Goal: Task Accomplishment & Management: Manage account settings

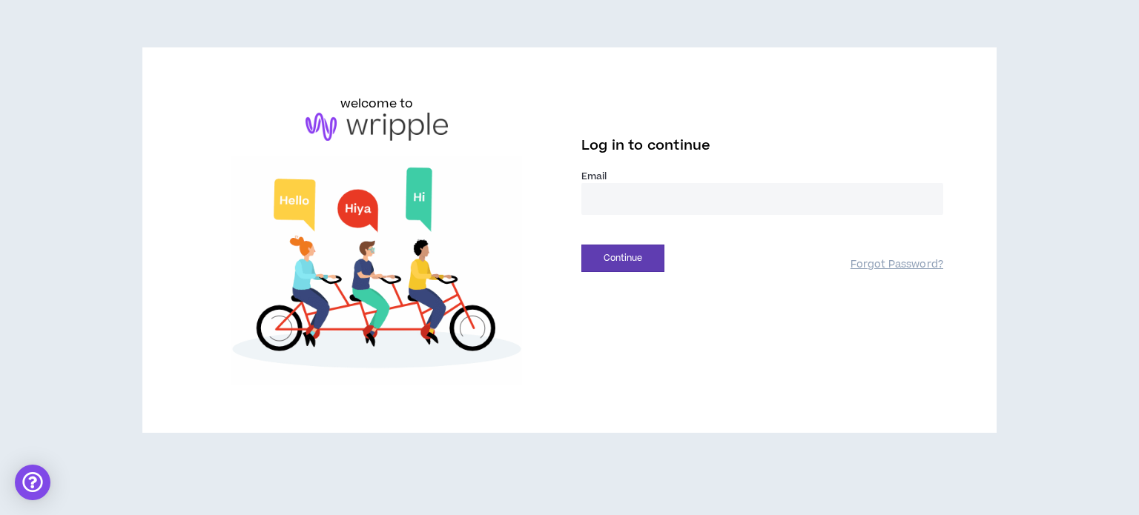
click at [643, 206] on input "email" at bounding box center [762, 199] width 362 height 32
type input "**********"
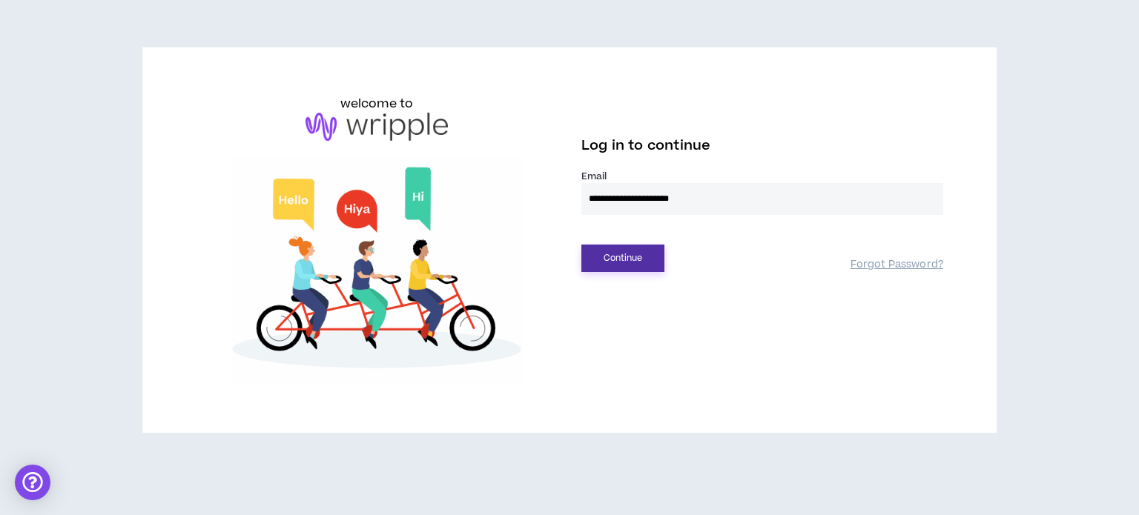
click at [631, 265] on button "Continue" at bounding box center [622, 258] width 83 height 27
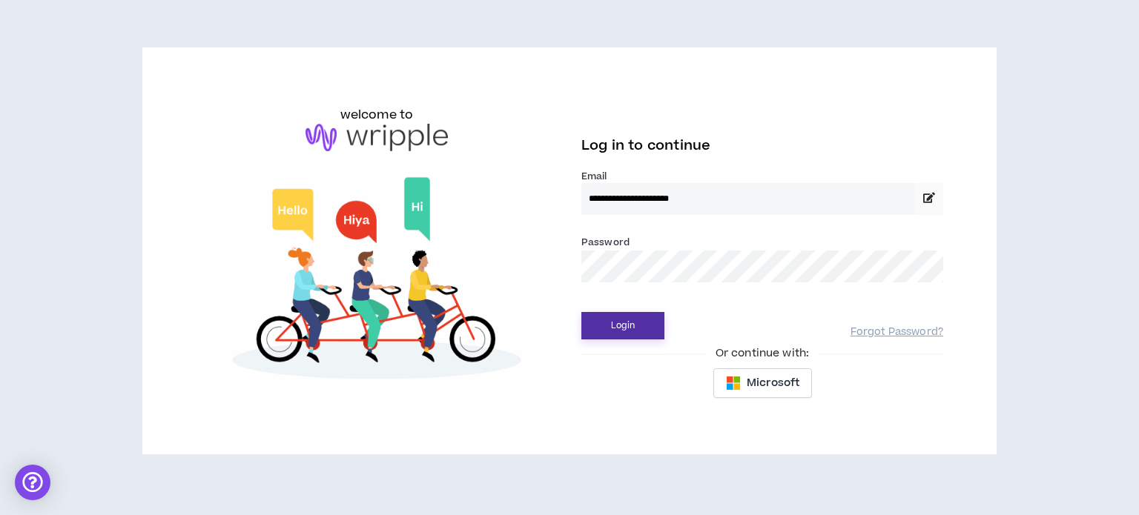
click at [629, 317] on button "Login" at bounding box center [622, 325] width 83 height 27
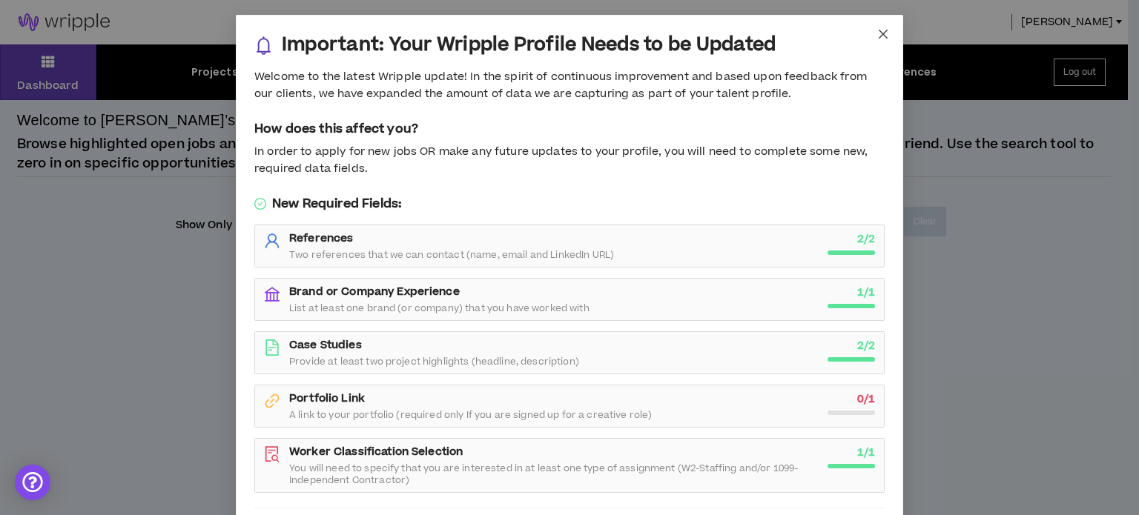
click at [877, 41] on span "Close" at bounding box center [883, 35] width 40 height 40
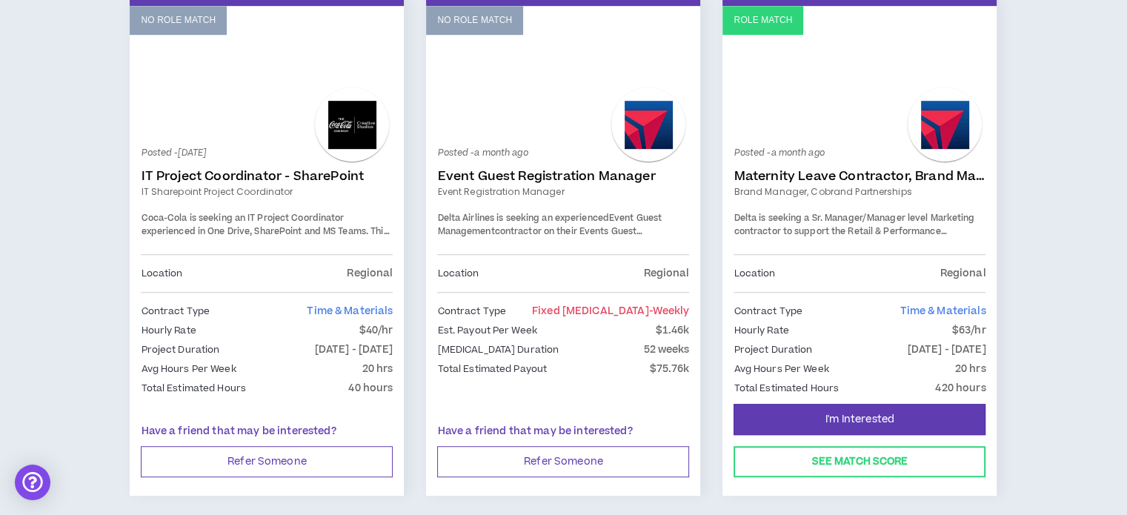
scroll to position [815, 0]
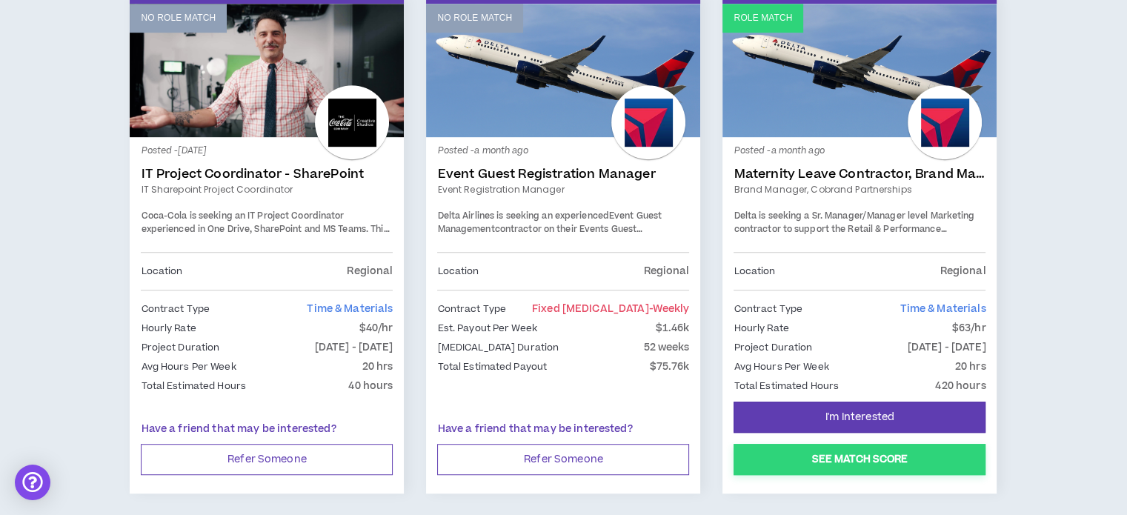
click at [845, 463] on button "See Match Score" at bounding box center [860, 459] width 252 height 31
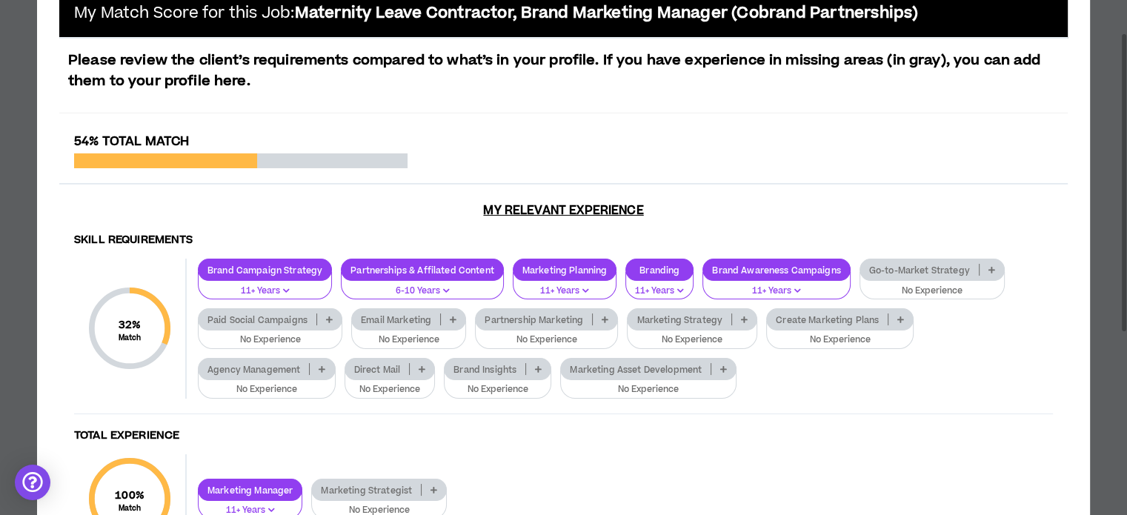
click at [951, 266] on p "Go-to-Market Strategy" at bounding box center [920, 270] width 119 height 11
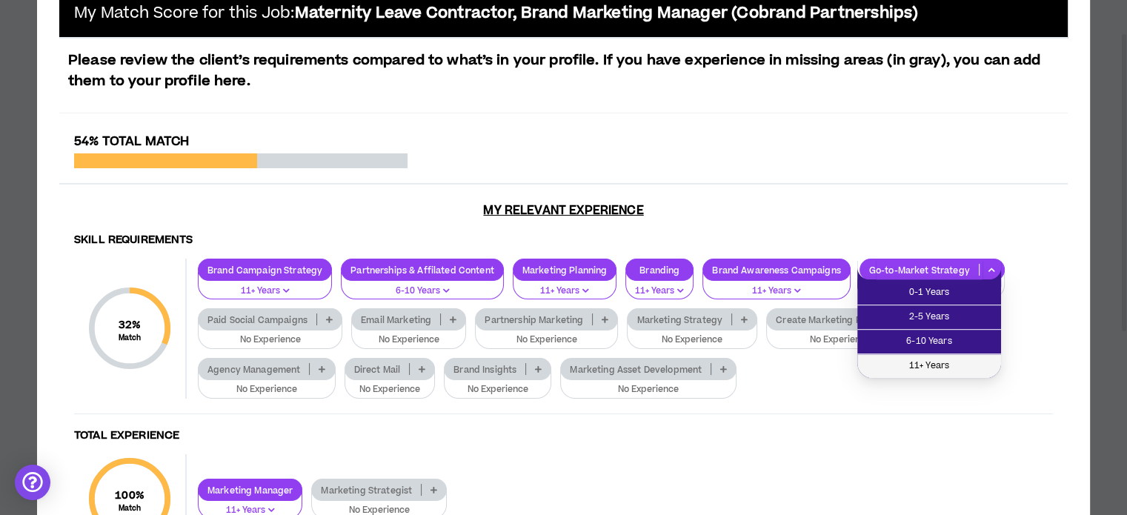
click at [947, 368] on span "11+ Years" at bounding box center [930, 366] width 126 height 16
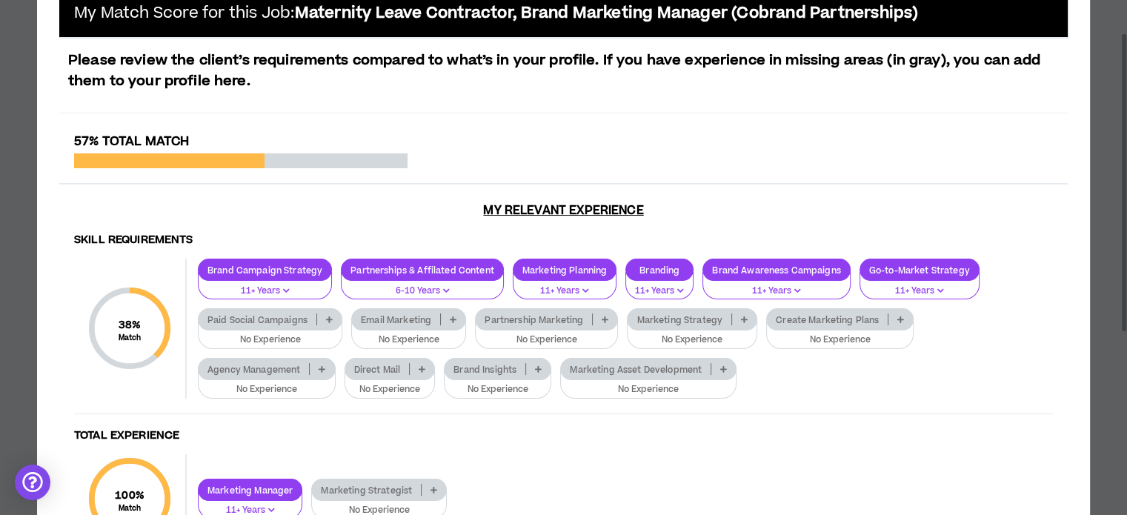
click at [744, 318] on icon at bounding box center [744, 319] width 7 height 7
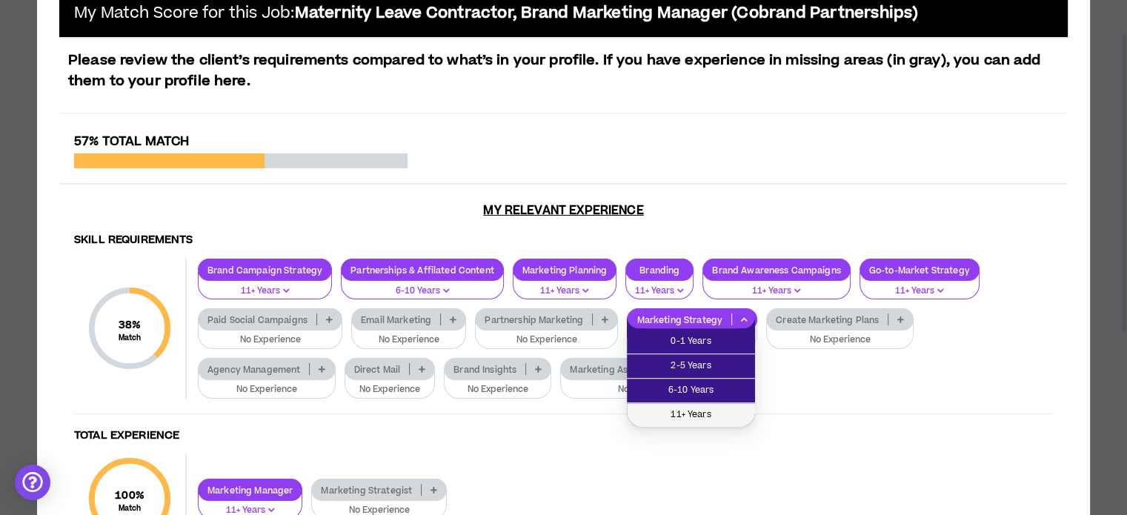
click at [718, 408] on span "11+ Years" at bounding box center [691, 415] width 110 height 16
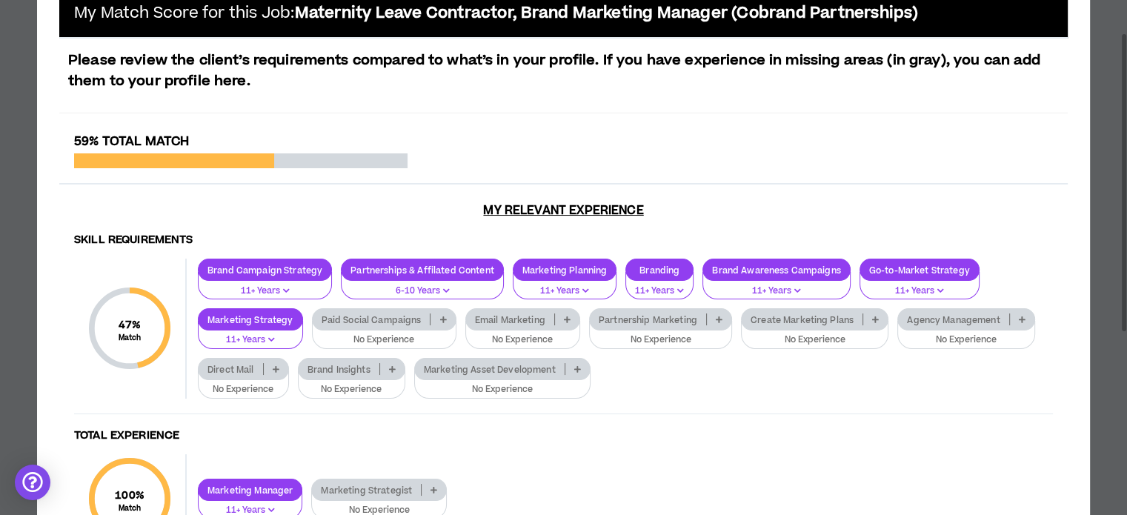
click at [388, 364] on p at bounding box center [392, 369] width 24 height 12
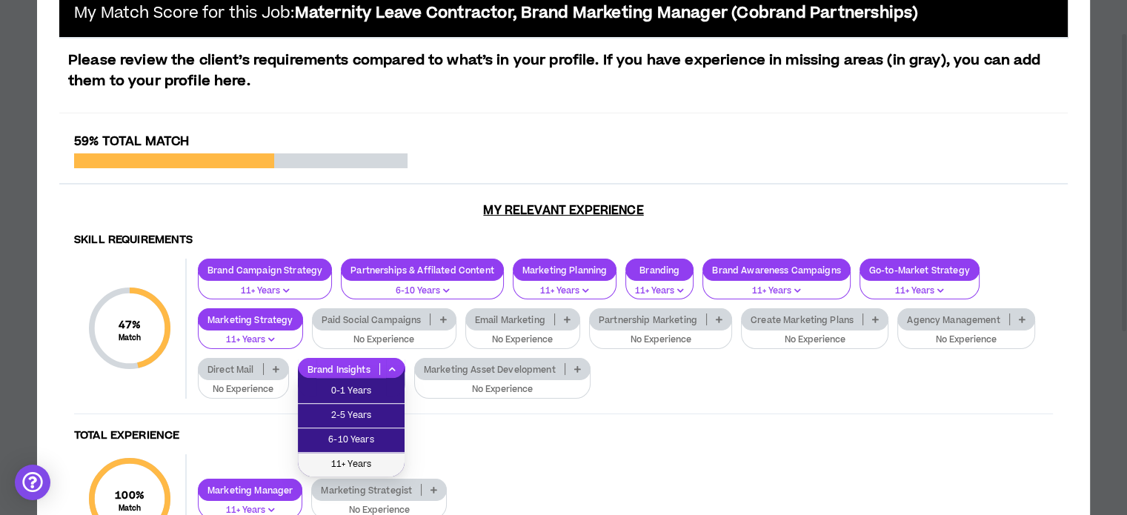
click at [380, 467] on span "11+ Years" at bounding box center [351, 465] width 89 height 16
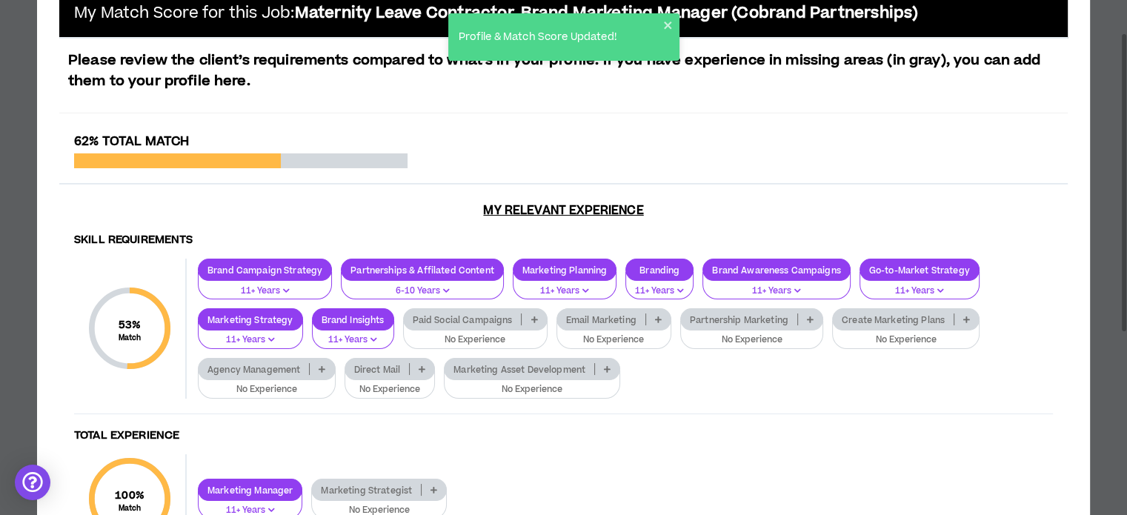
click at [804, 321] on p at bounding box center [810, 320] width 24 height 12
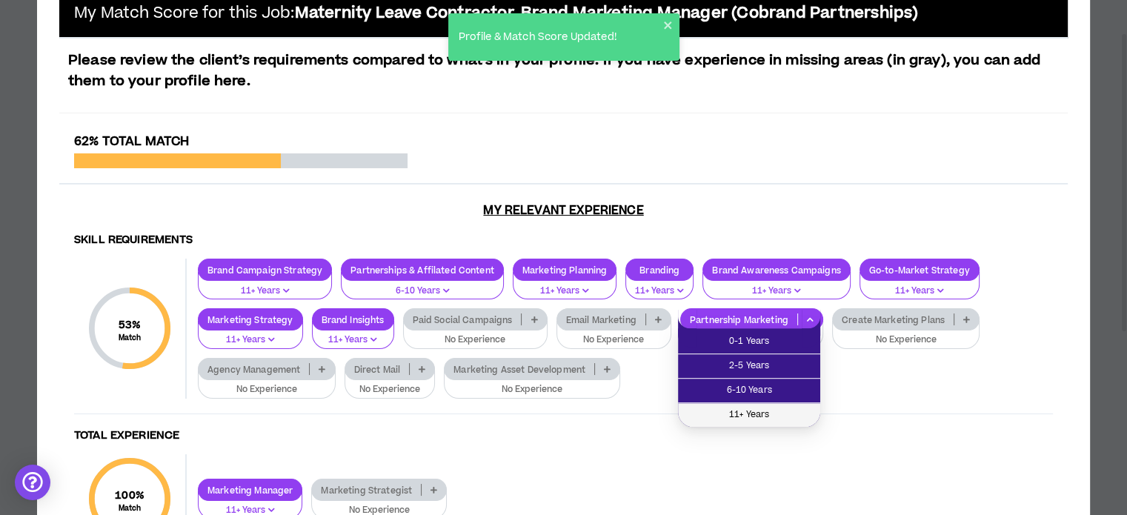
click at [767, 407] on span "11+ Years" at bounding box center [749, 415] width 125 height 16
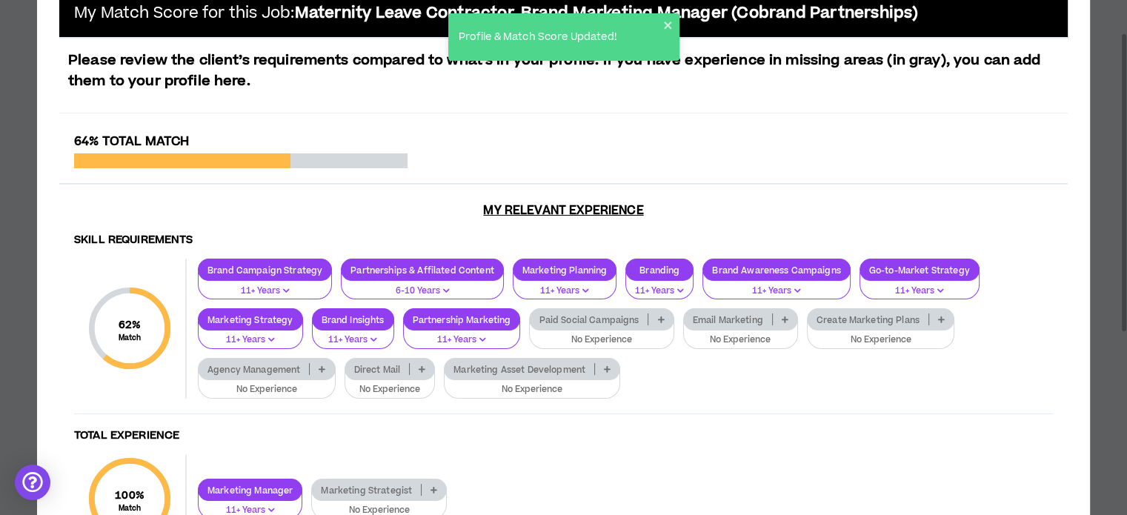
click at [938, 317] on icon at bounding box center [941, 319] width 7 height 7
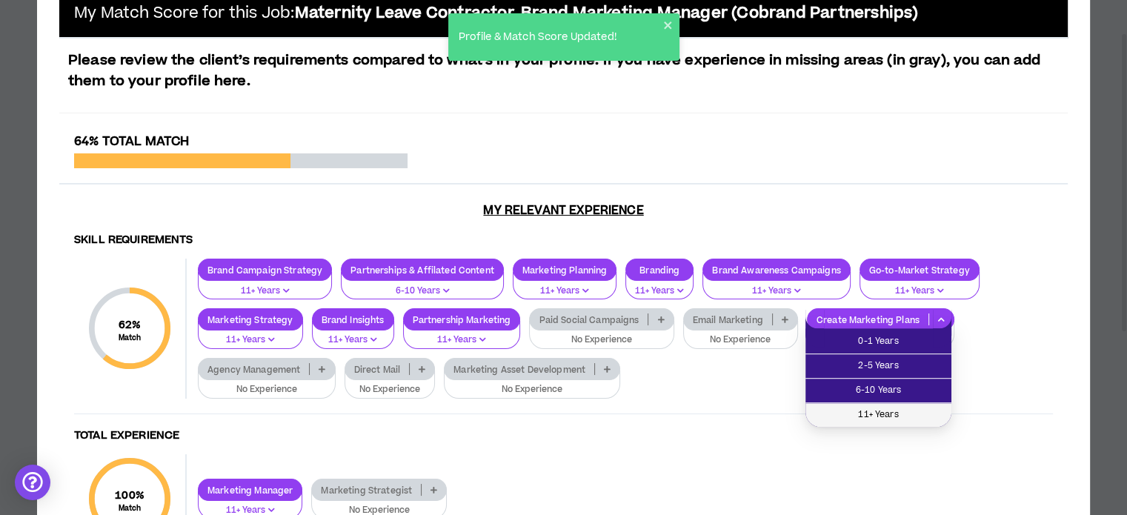
click at [884, 414] on span "11+ Years" at bounding box center [879, 415] width 128 height 16
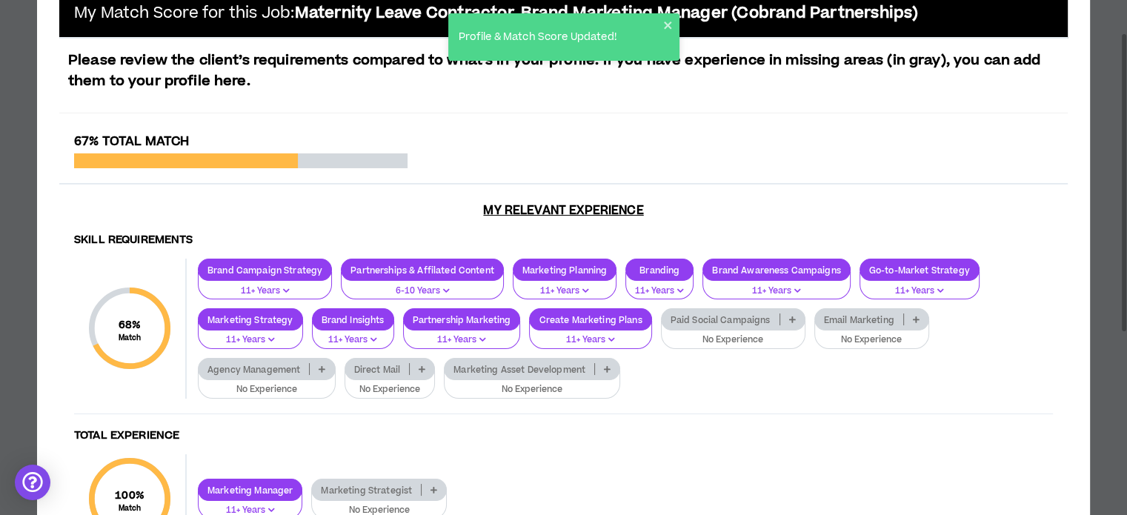
click at [327, 371] on p at bounding box center [322, 369] width 24 height 12
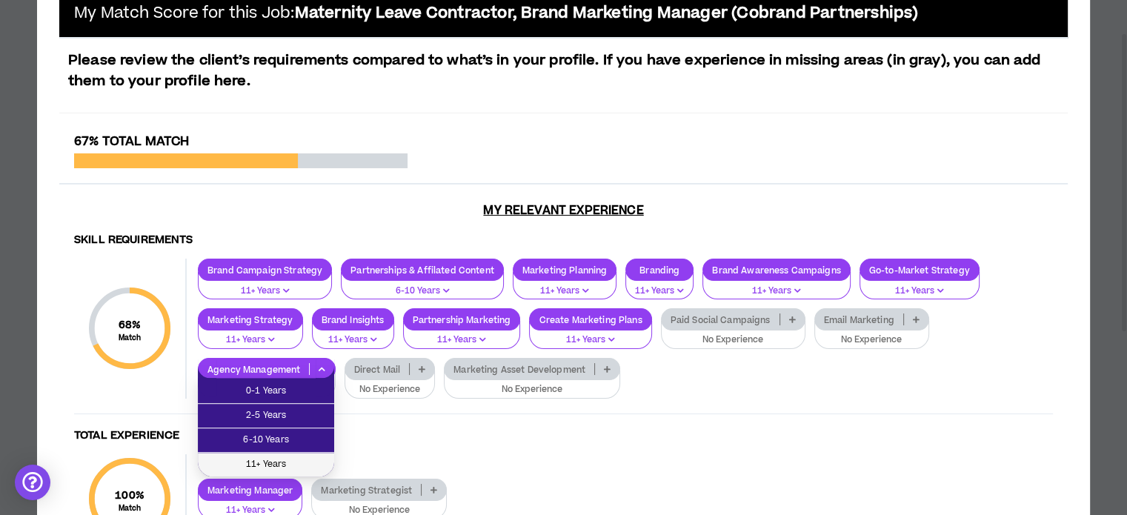
click at [324, 460] on span "11+ Years" at bounding box center [266, 465] width 119 height 16
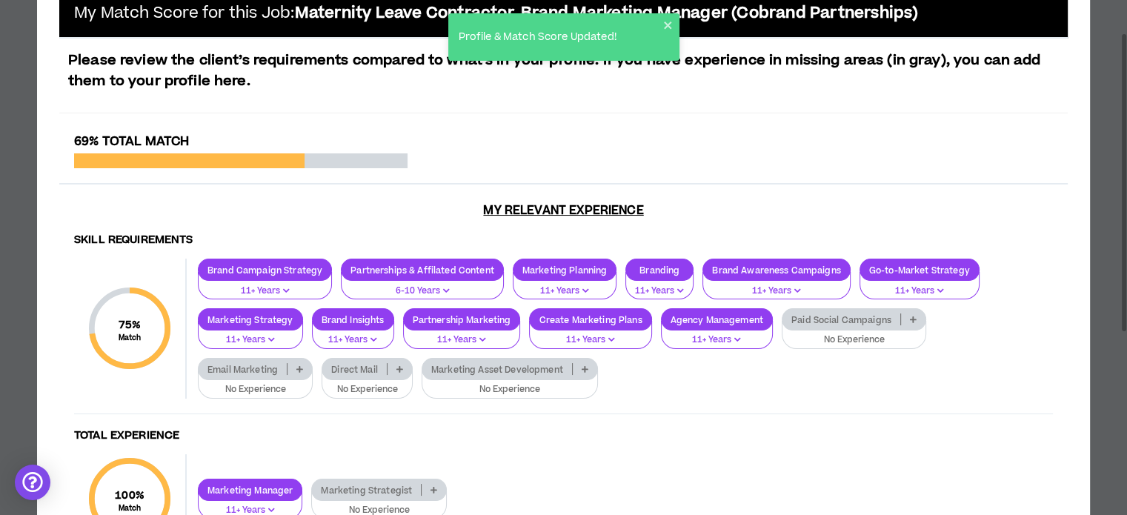
click at [583, 374] on div "Marketing Asset Development" at bounding box center [510, 369] width 176 height 22
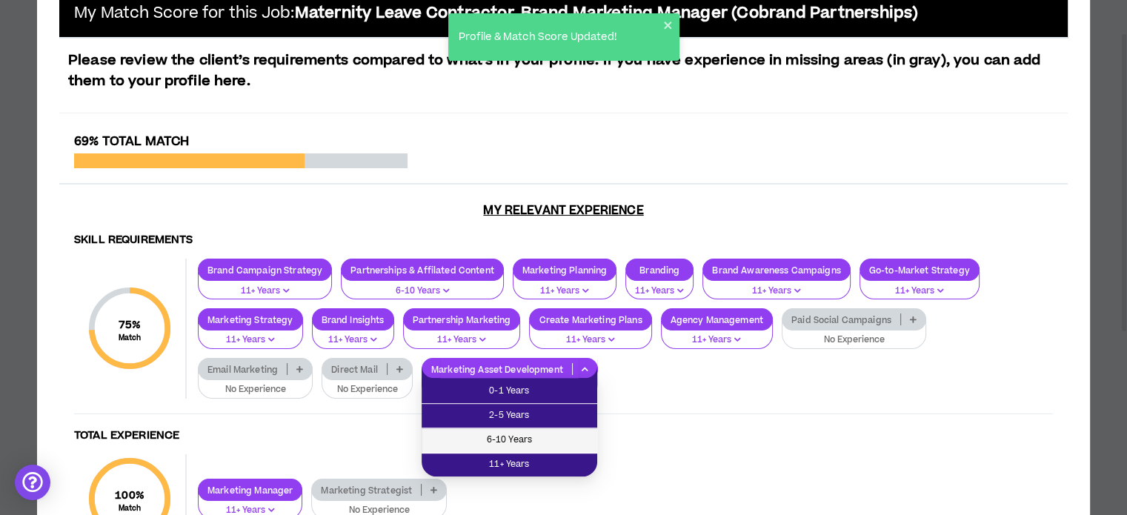
click at [534, 438] on span "6-10 Years" at bounding box center [510, 440] width 158 height 16
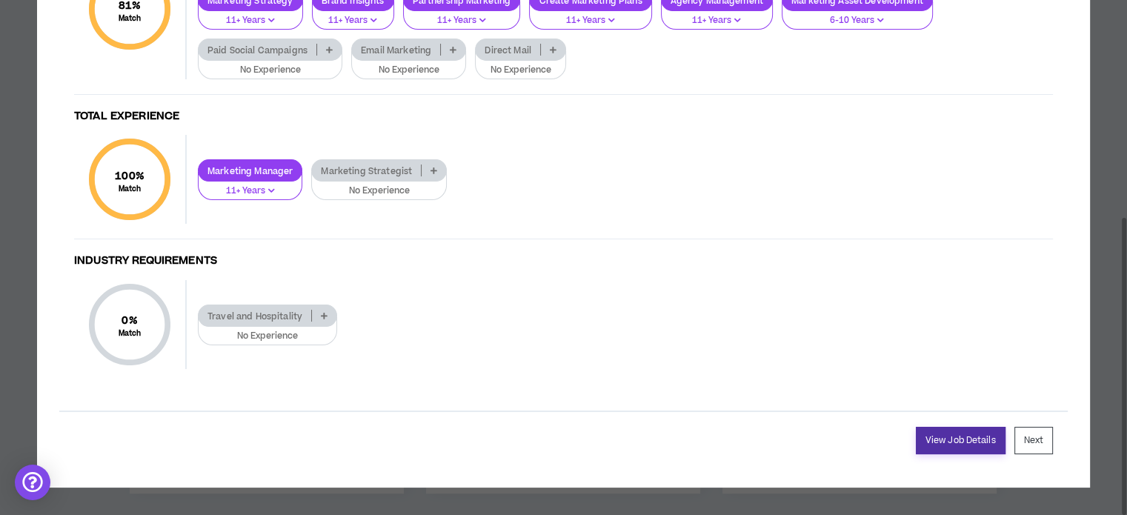
click at [979, 440] on link "View Job Details" at bounding box center [961, 440] width 90 height 27
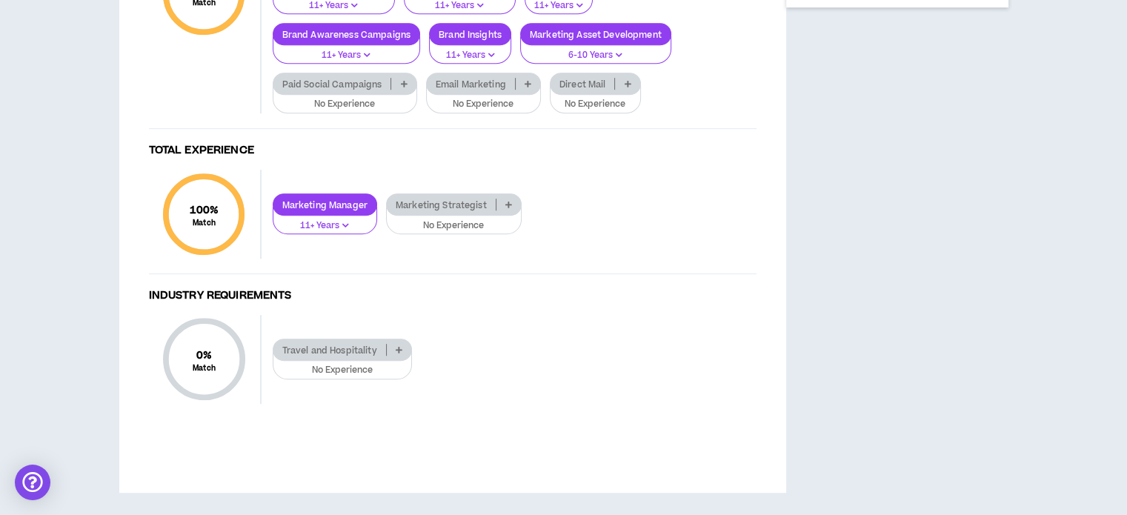
scroll to position [1281, 0]
click at [509, 210] on p at bounding box center [509, 205] width 24 height 12
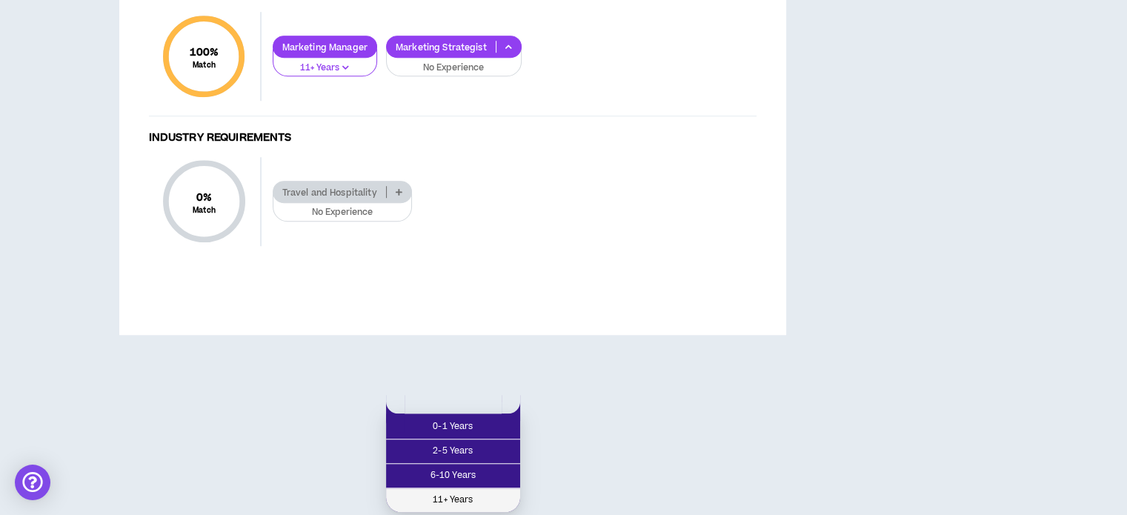
click at [442, 492] on span "11+ Years" at bounding box center [453, 500] width 116 height 16
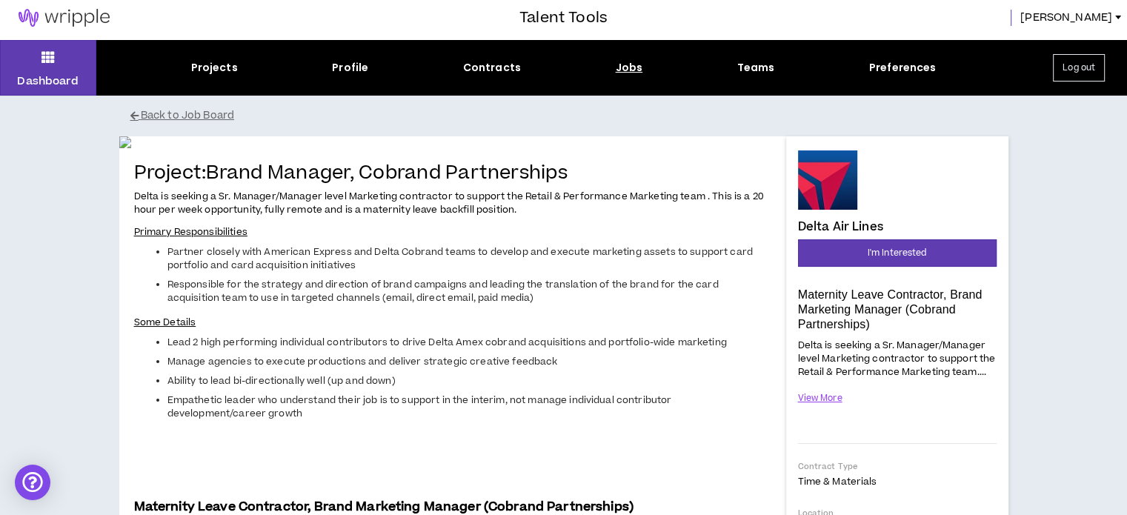
scroll to position [0, 0]
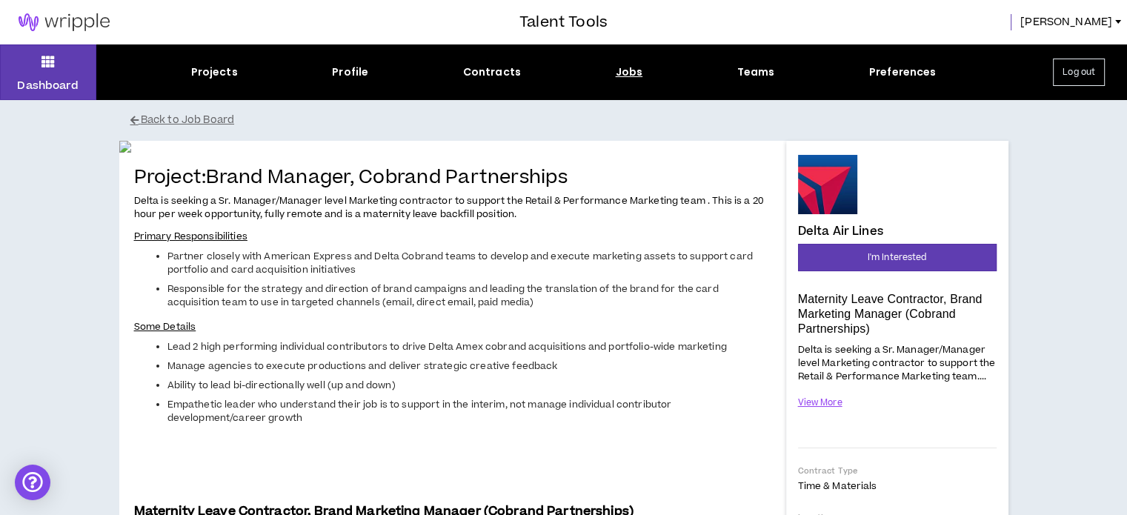
click at [56, 19] on img at bounding box center [64, 22] width 128 height 18
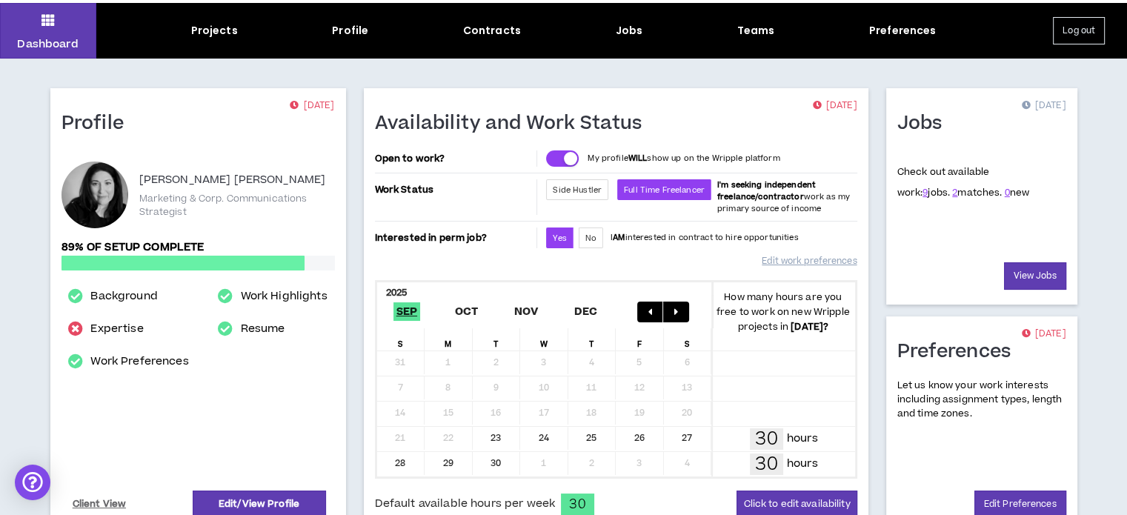
scroll to position [74, 0]
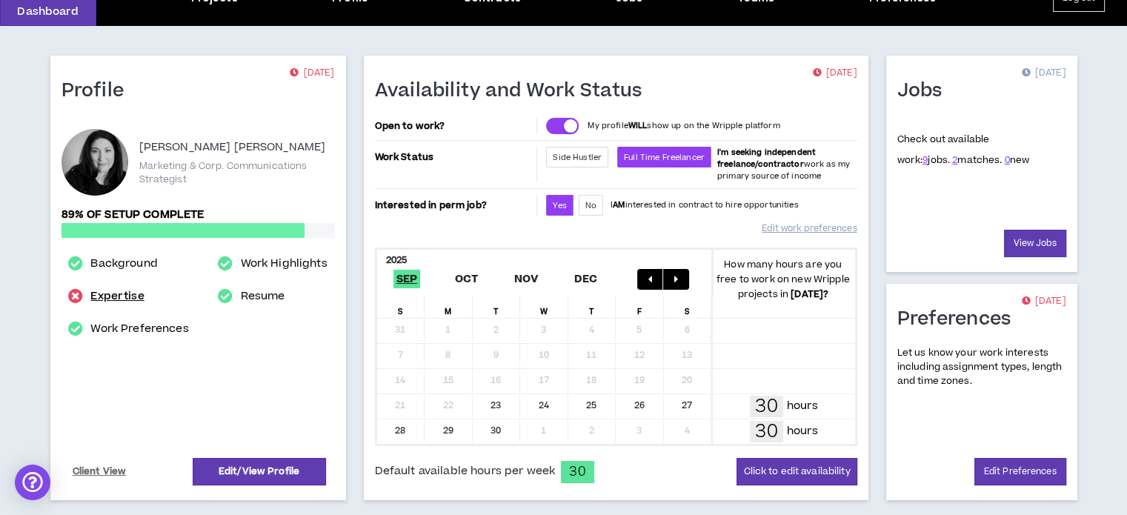
click at [125, 298] on link "Expertise" at bounding box center [116, 297] width 53 height 18
select select "***"
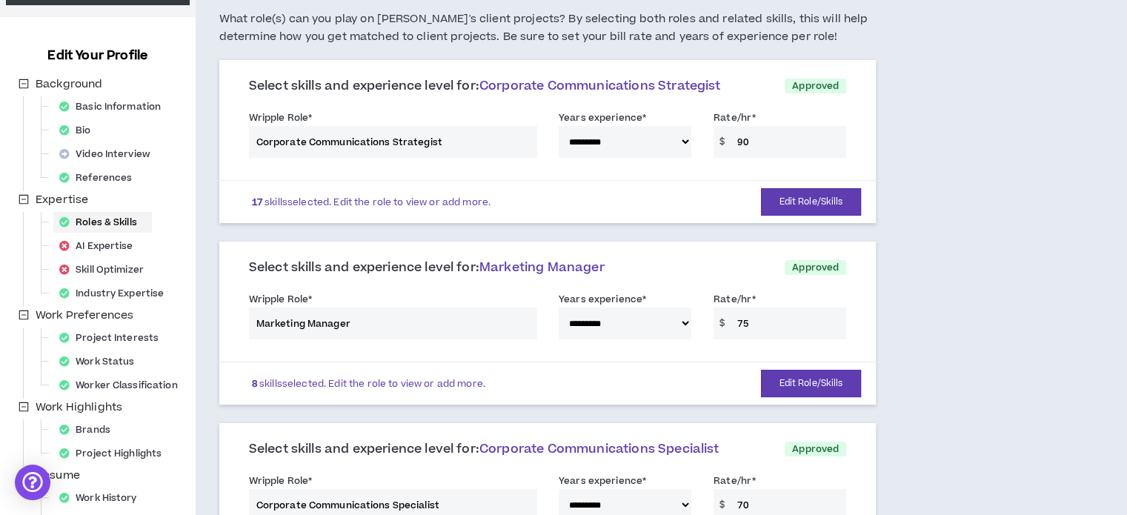
scroll to position [148, 0]
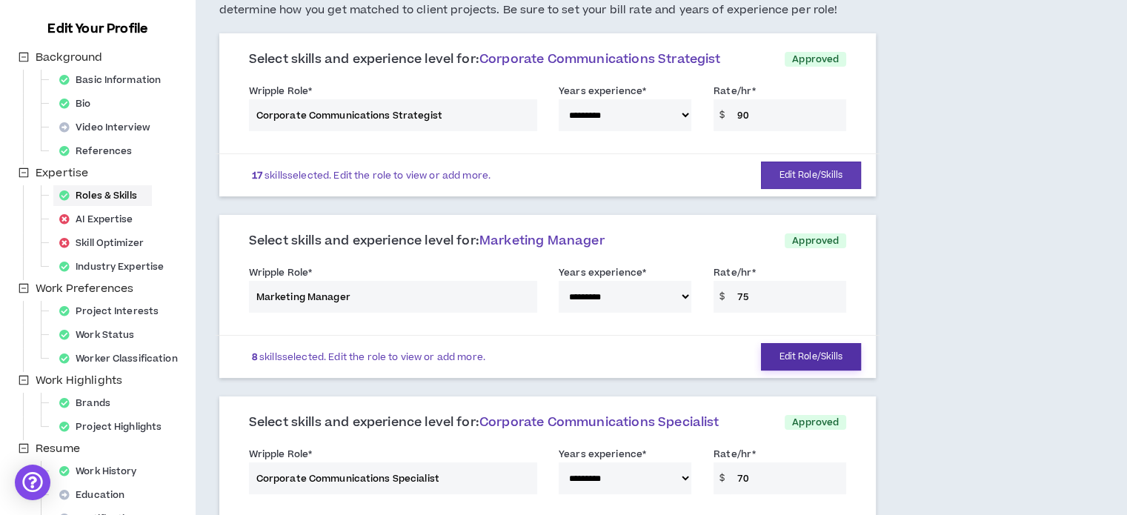
click at [802, 358] on button "Edit Role/Skills" at bounding box center [811, 356] width 101 height 27
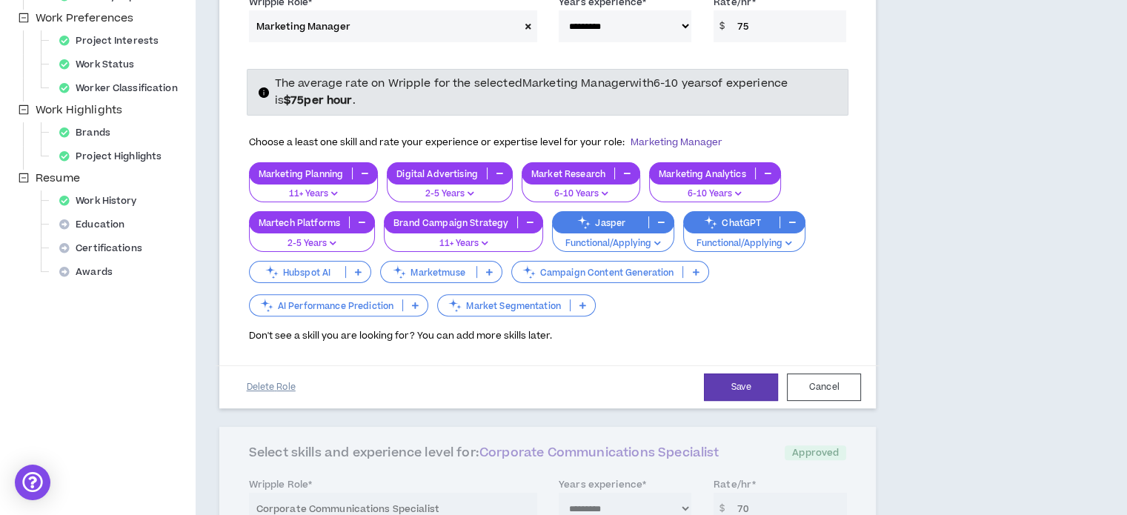
scroll to position [445, 0]
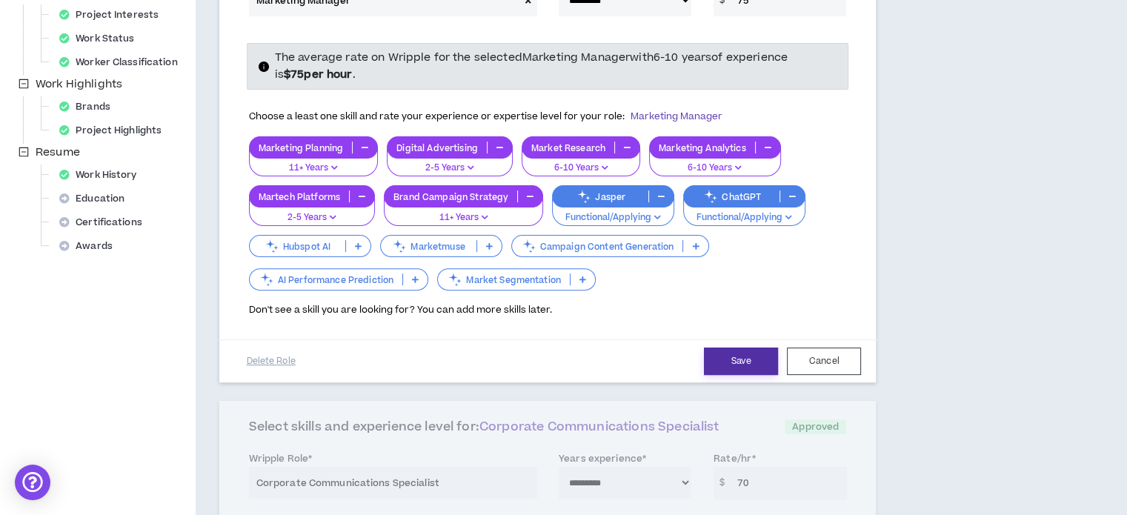
click at [743, 359] on button "Save" at bounding box center [741, 361] width 74 height 27
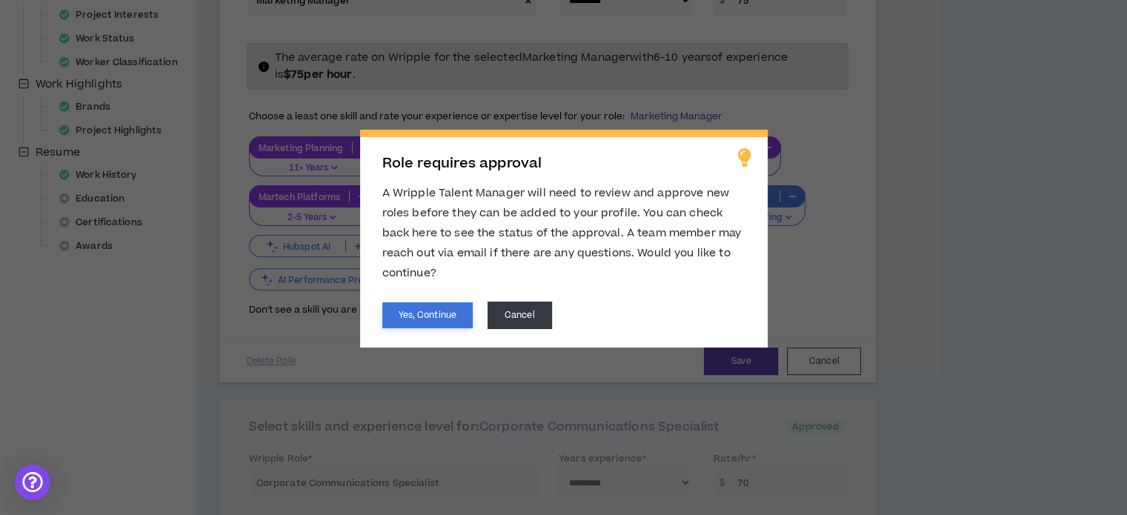
click at [397, 314] on button "Yes, Continue" at bounding box center [427, 315] width 90 height 26
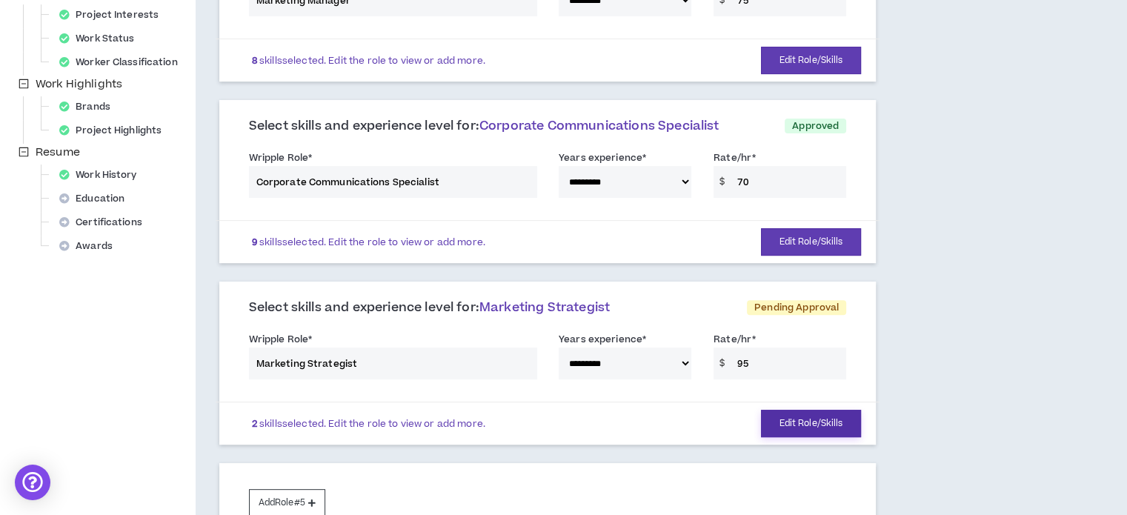
click at [789, 427] on button "Edit Role/Skills" at bounding box center [811, 423] width 101 height 27
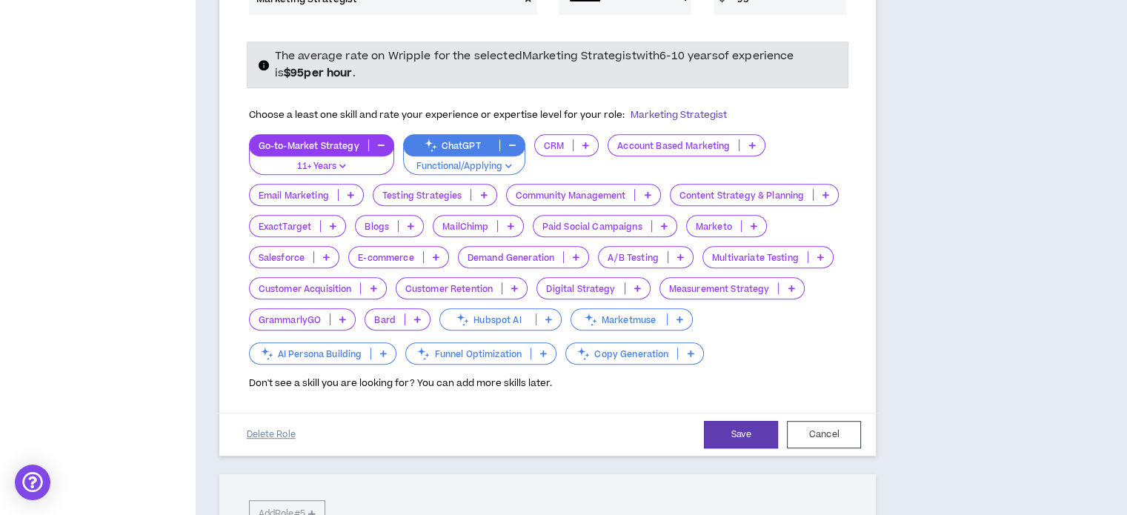
scroll to position [815, 0]
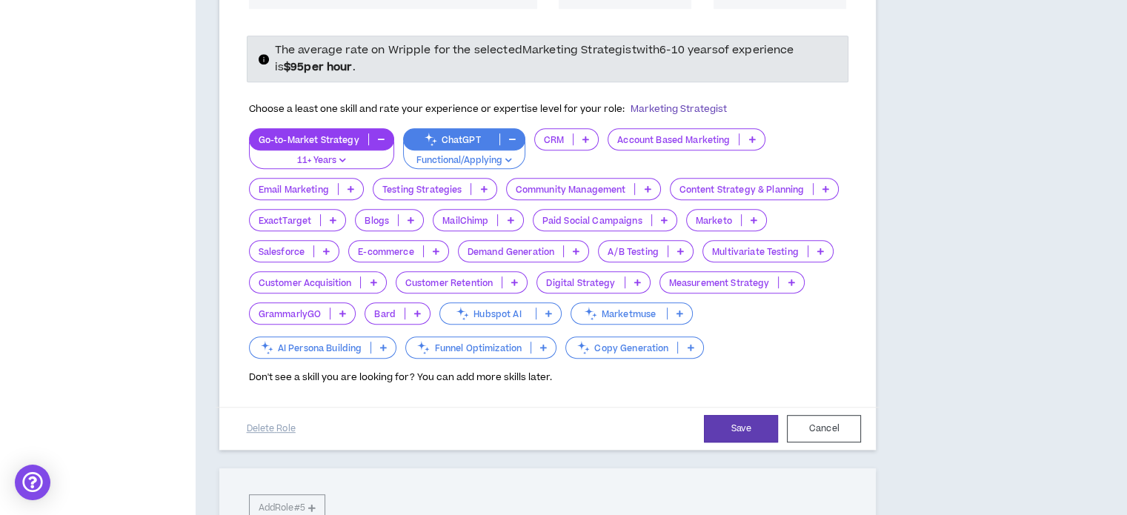
click at [752, 138] on icon at bounding box center [752, 139] width 7 height 7
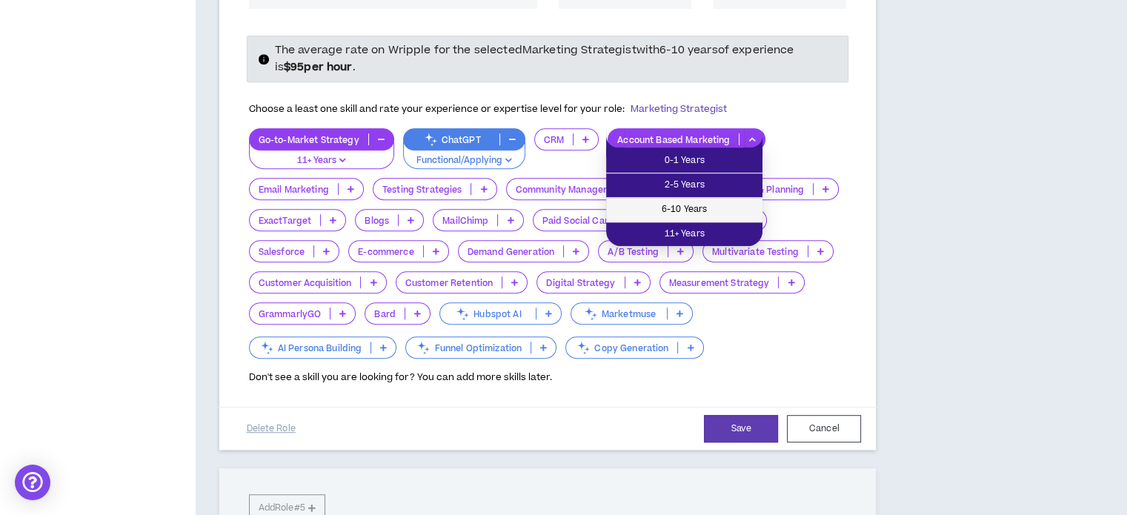
click at [736, 205] on span "6-10 Years" at bounding box center [684, 210] width 139 height 16
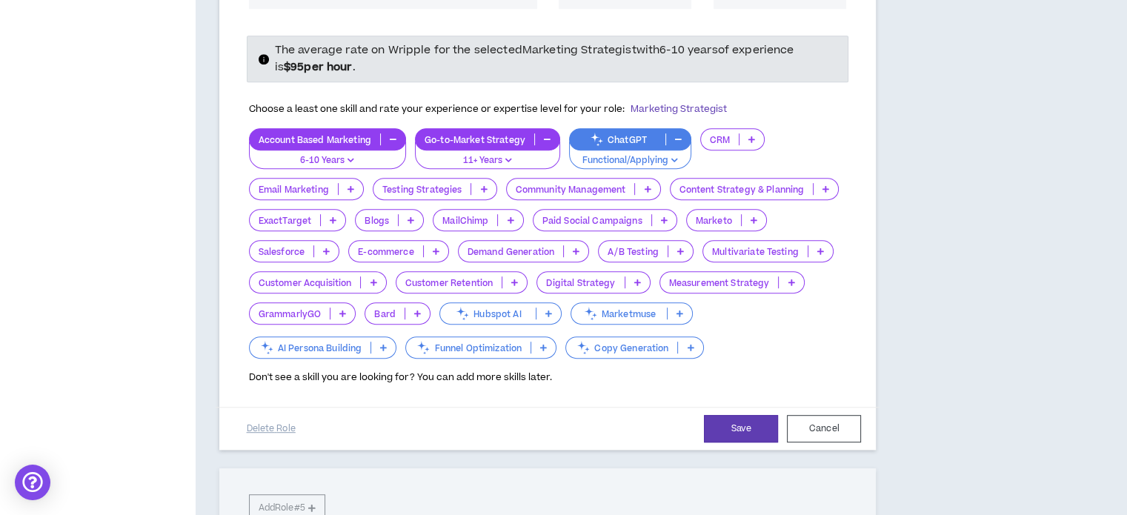
click at [643, 187] on p at bounding box center [647, 189] width 24 height 12
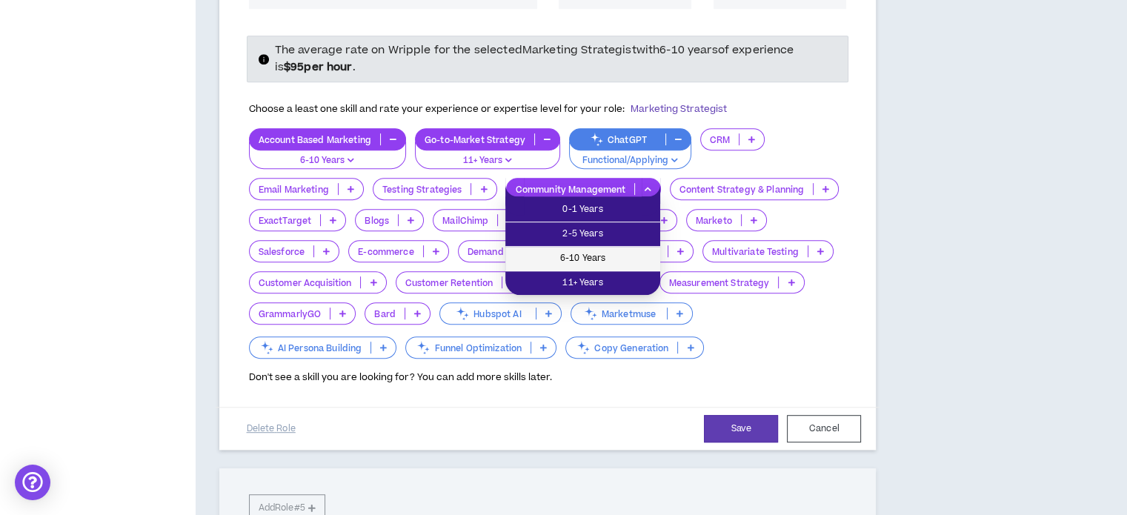
click at [618, 254] on span "6-10 Years" at bounding box center [582, 259] width 137 height 16
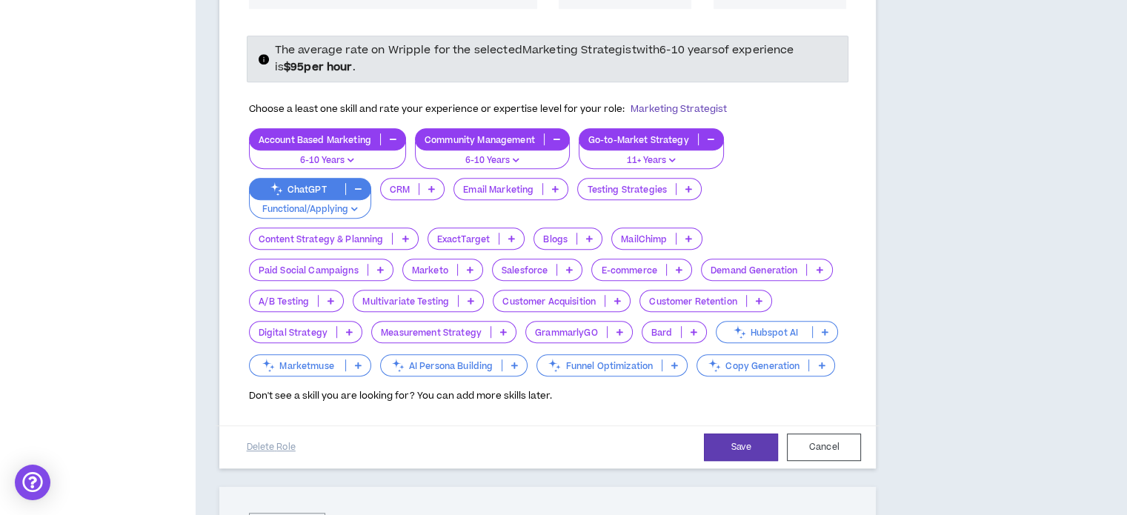
click at [405, 236] on icon at bounding box center [405, 238] width 7 height 7
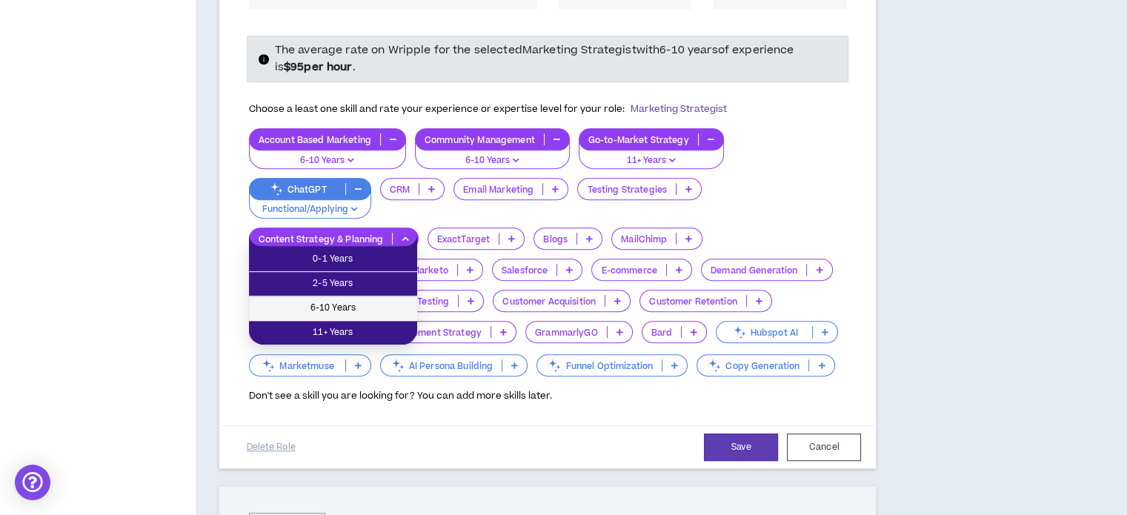
click at [374, 303] on span "6-10 Years" at bounding box center [333, 308] width 150 height 16
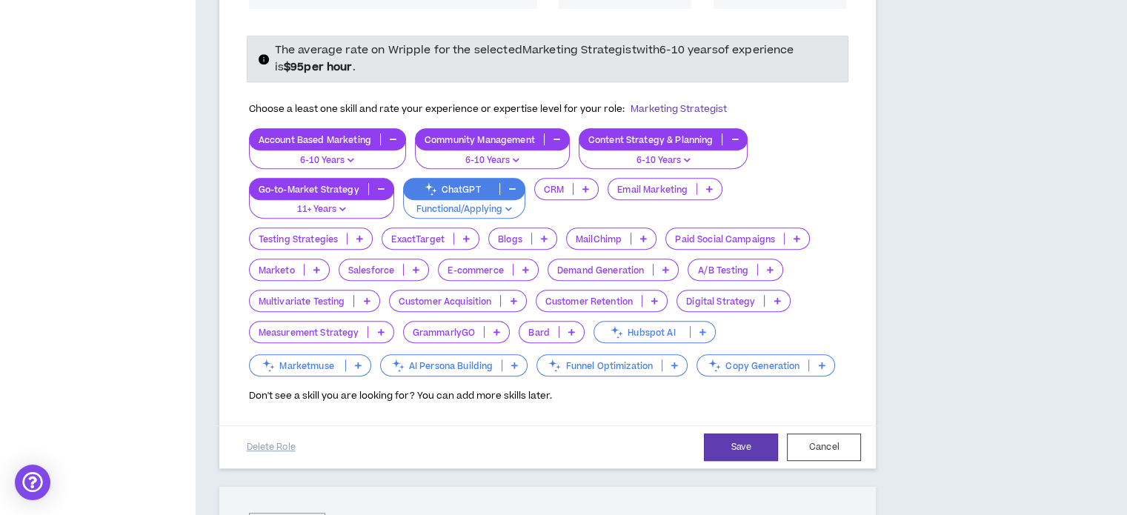
click at [640, 236] on icon at bounding box center [643, 238] width 7 height 7
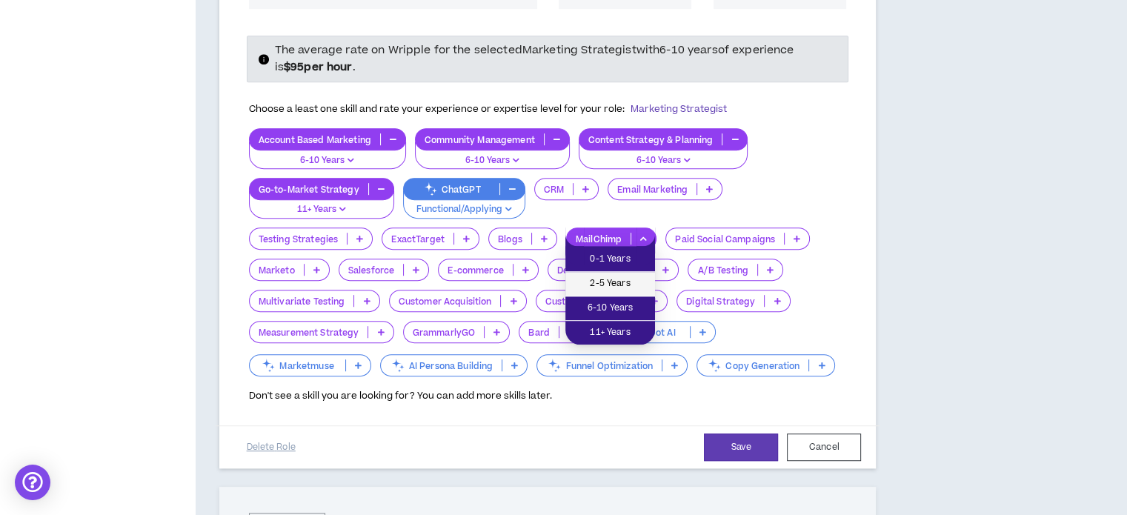
click at [629, 274] on li "2-5 Years" at bounding box center [611, 284] width 90 height 24
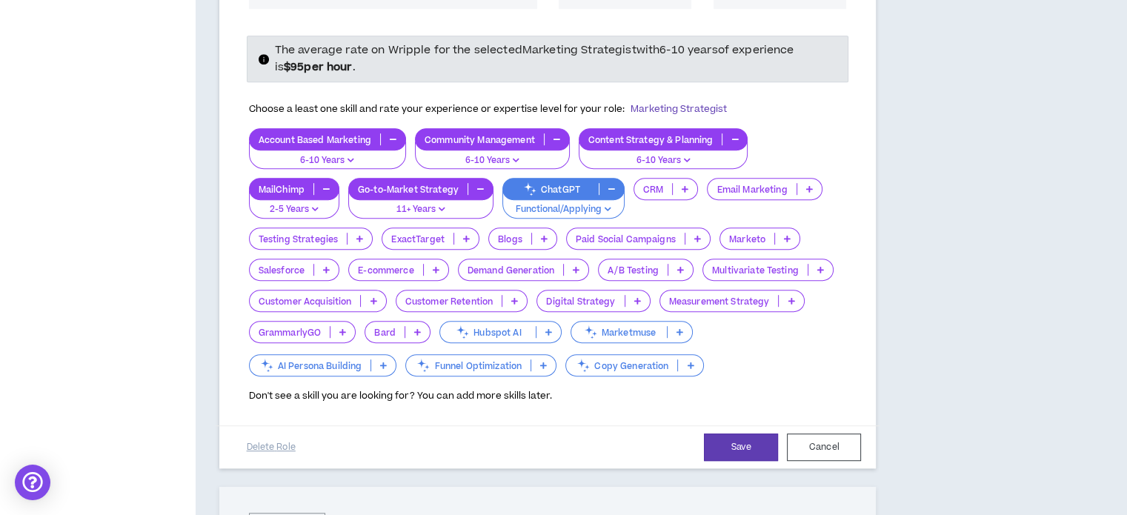
click at [433, 271] on p at bounding box center [436, 270] width 24 height 12
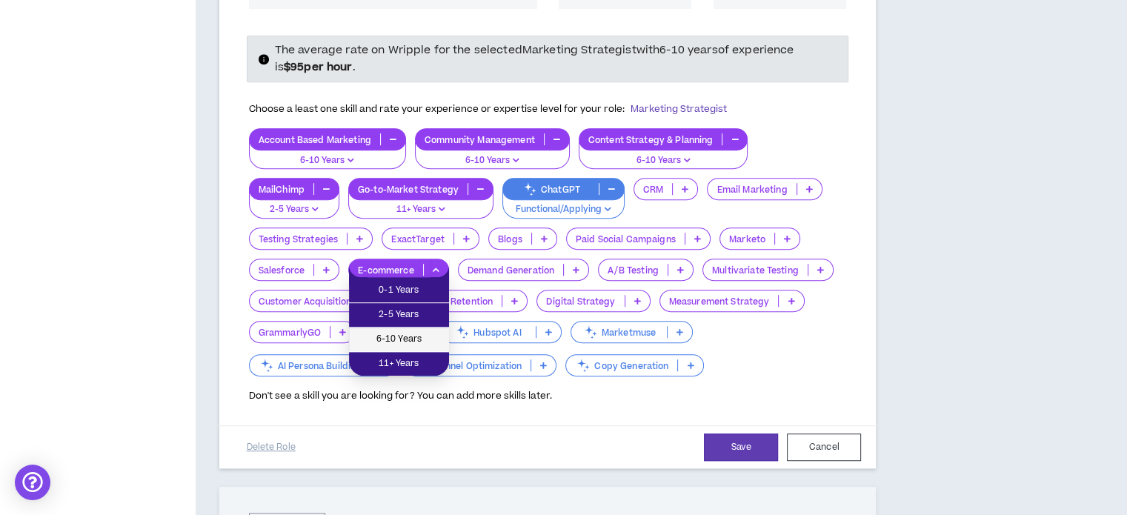
click at [423, 330] on li "6-10 Years" at bounding box center [399, 340] width 100 height 24
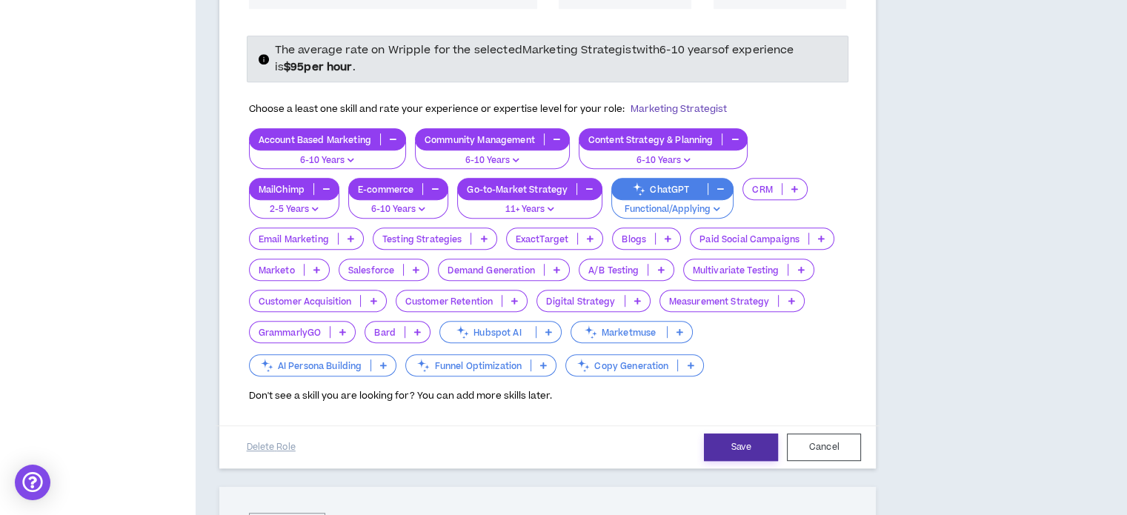
click at [761, 438] on button "Save" at bounding box center [741, 447] width 74 height 27
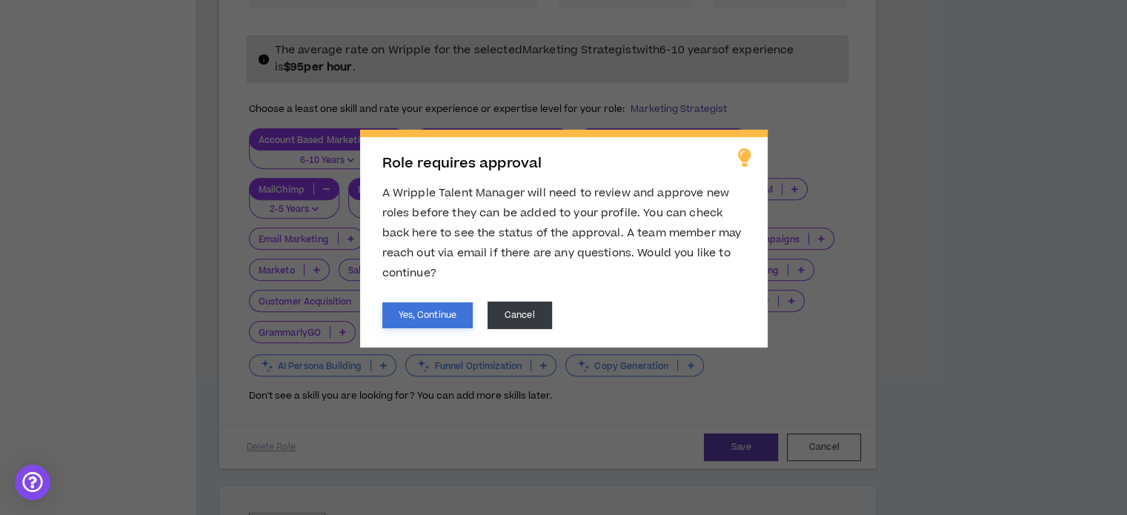
click at [451, 320] on button "Yes, Continue" at bounding box center [427, 315] width 90 height 26
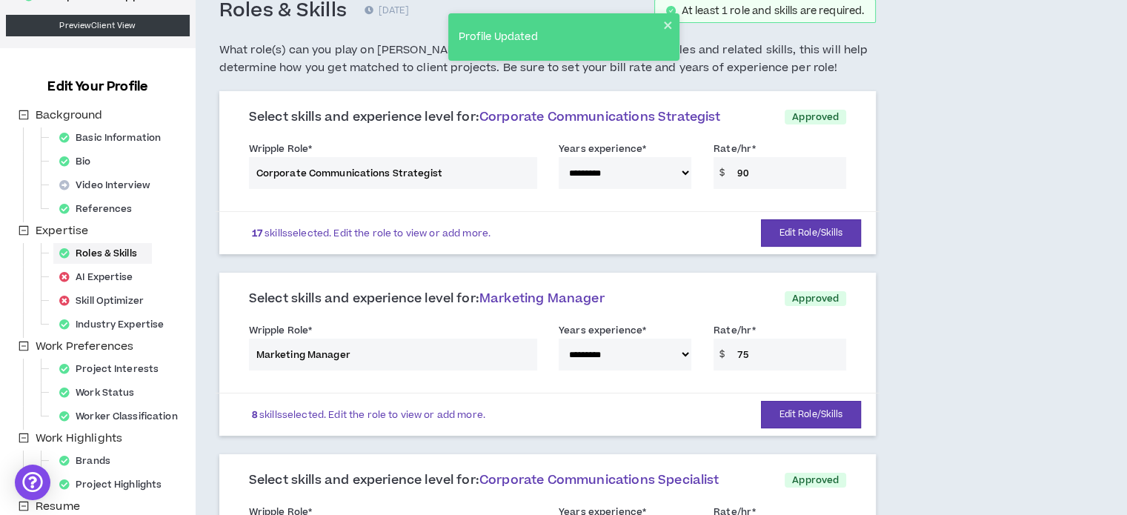
scroll to position [0, 0]
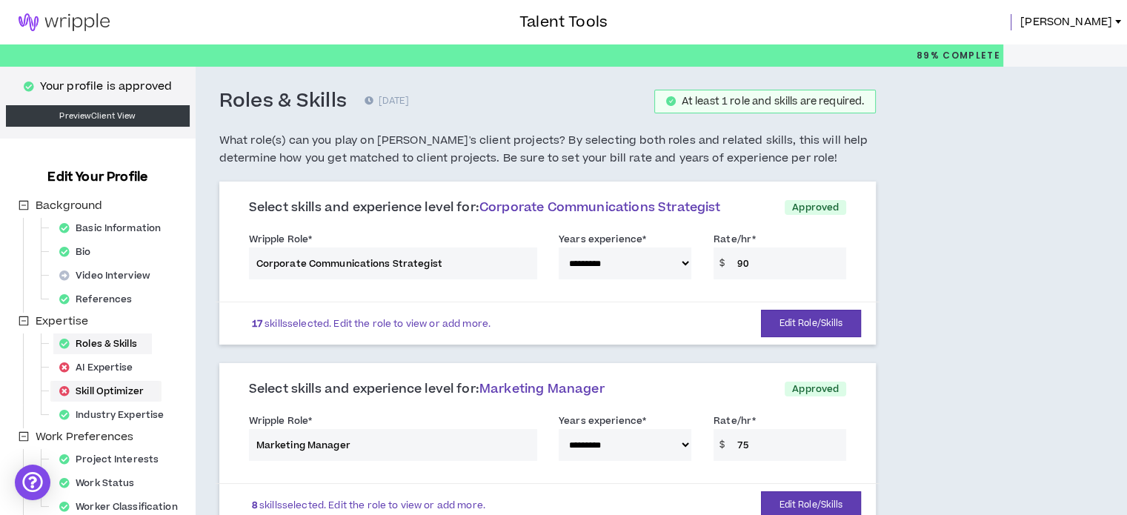
click at [125, 389] on div "Skill Optimizer" at bounding box center [105, 391] width 105 height 21
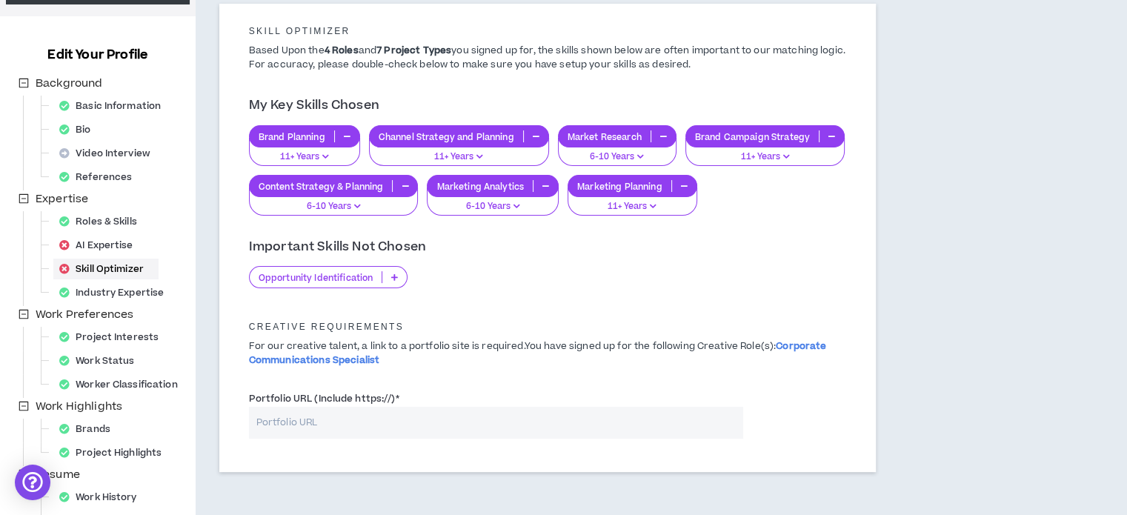
scroll to position [148, 0]
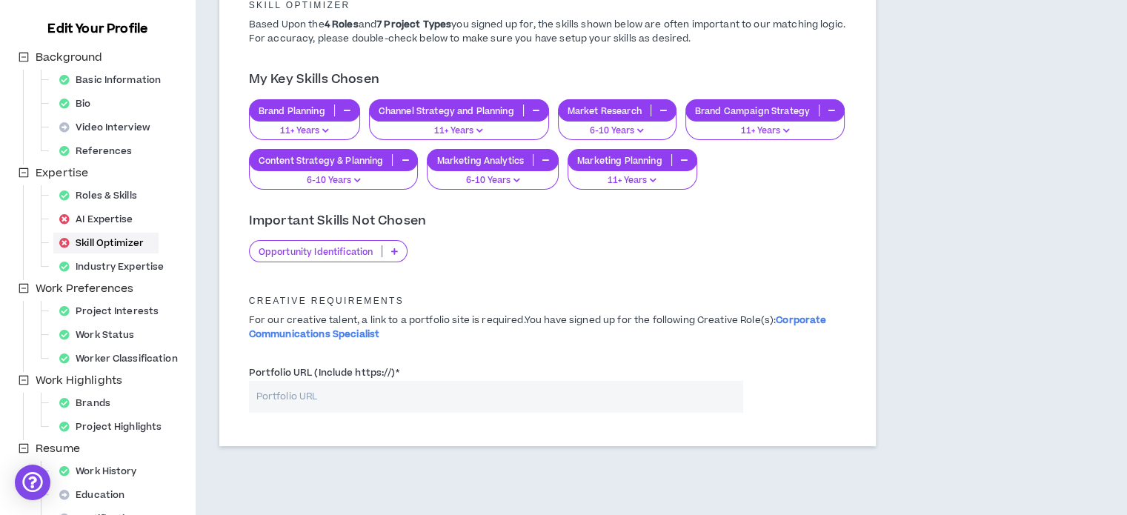
click at [349, 253] on p "Opportunity Identification" at bounding box center [316, 251] width 133 height 11
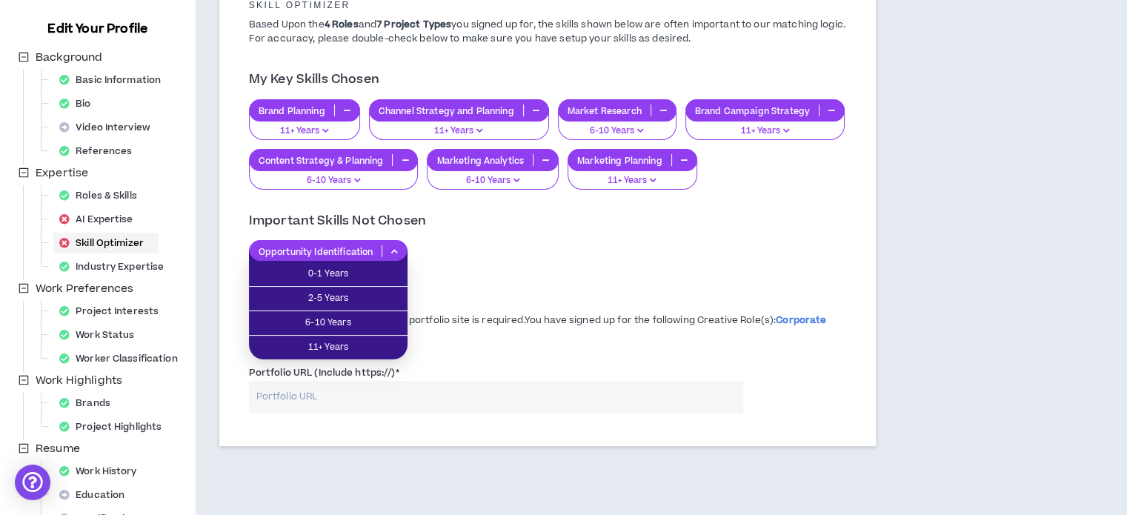
click at [349, 253] on p "Opportunity Identification" at bounding box center [316, 251] width 133 height 11
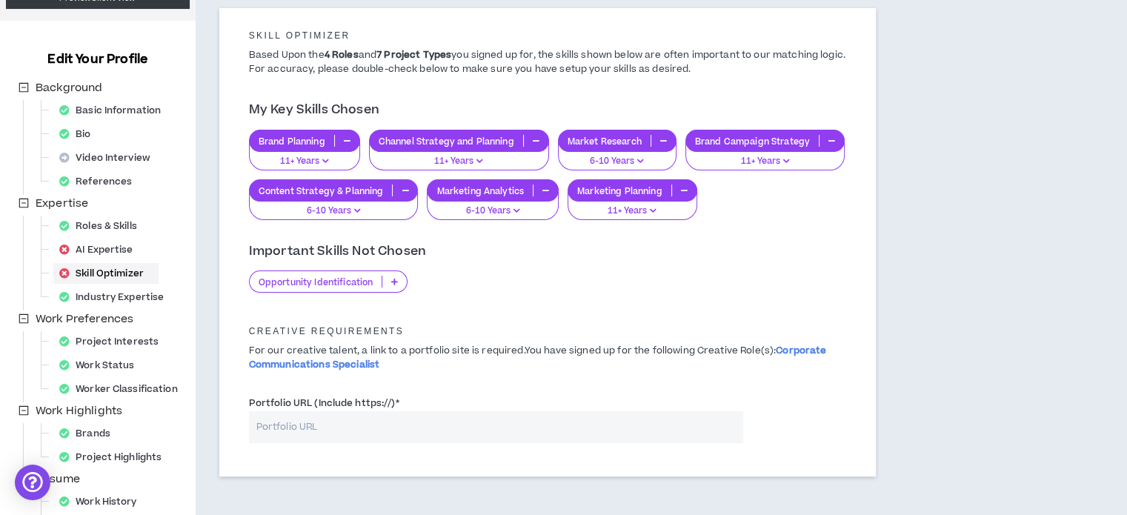
scroll to position [24, 0]
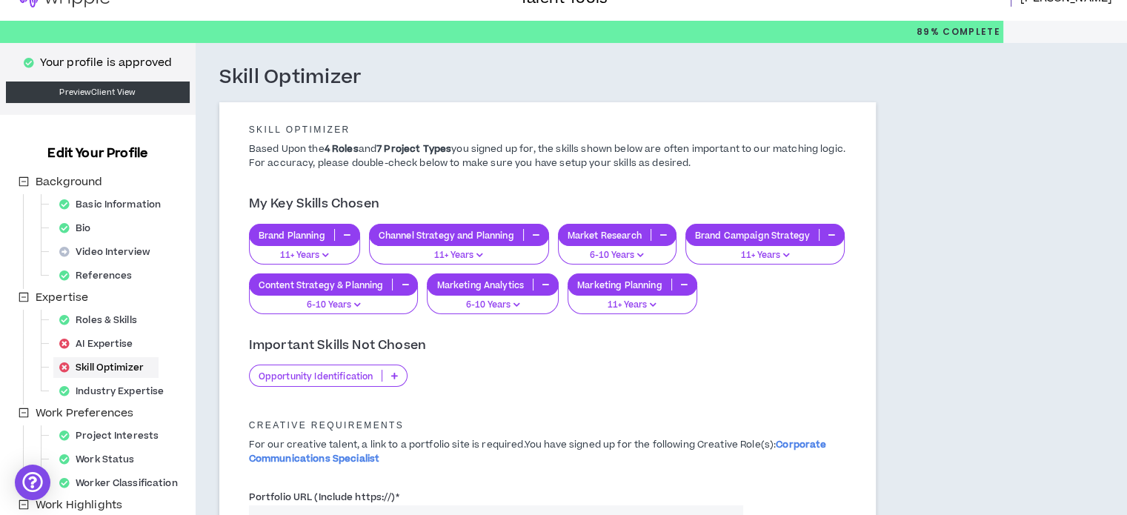
click at [388, 371] on p at bounding box center [394, 376] width 24 height 12
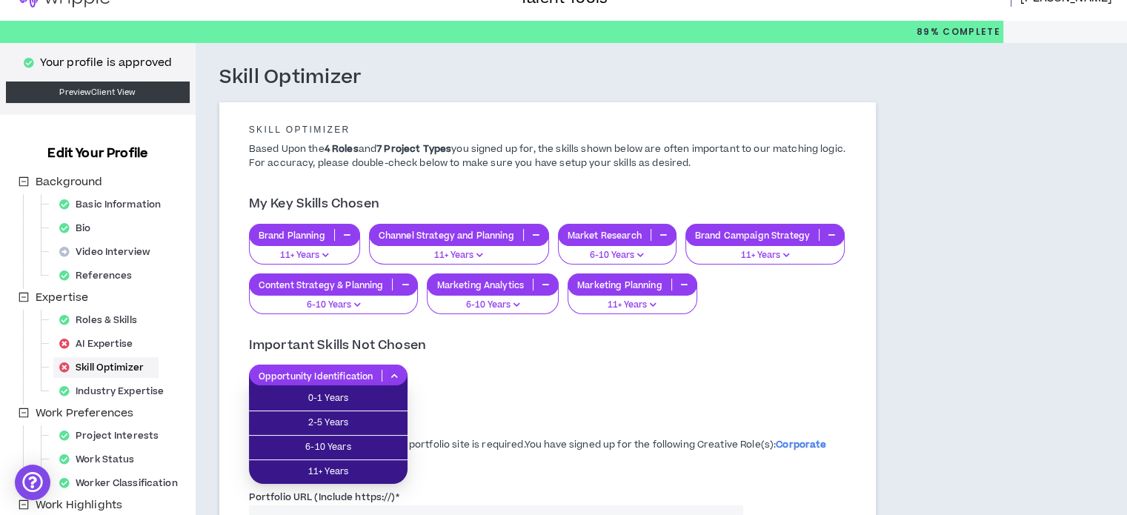
click at [388, 371] on p at bounding box center [394, 376] width 24 height 12
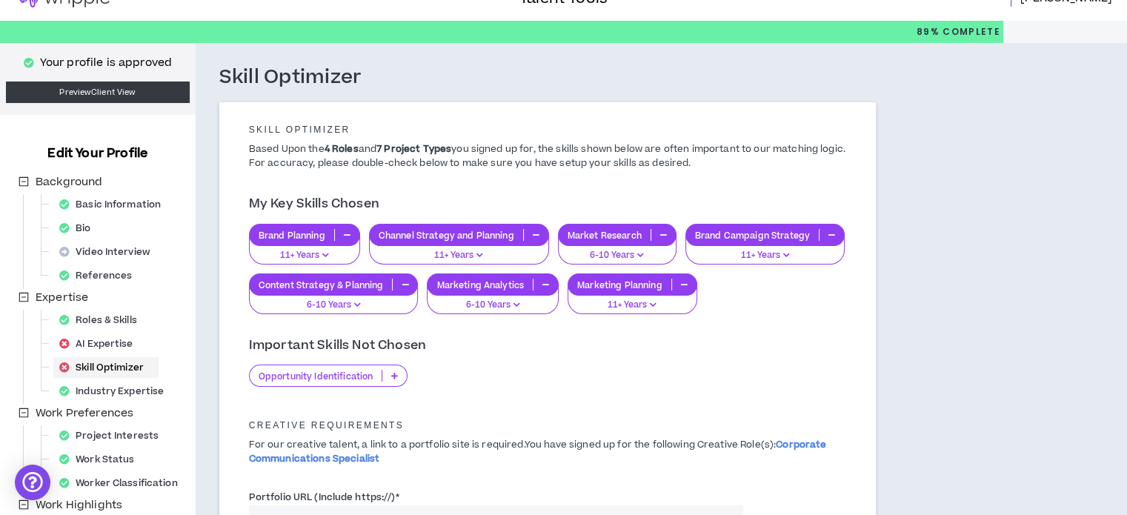
click at [401, 373] on p at bounding box center [394, 376] width 24 height 12
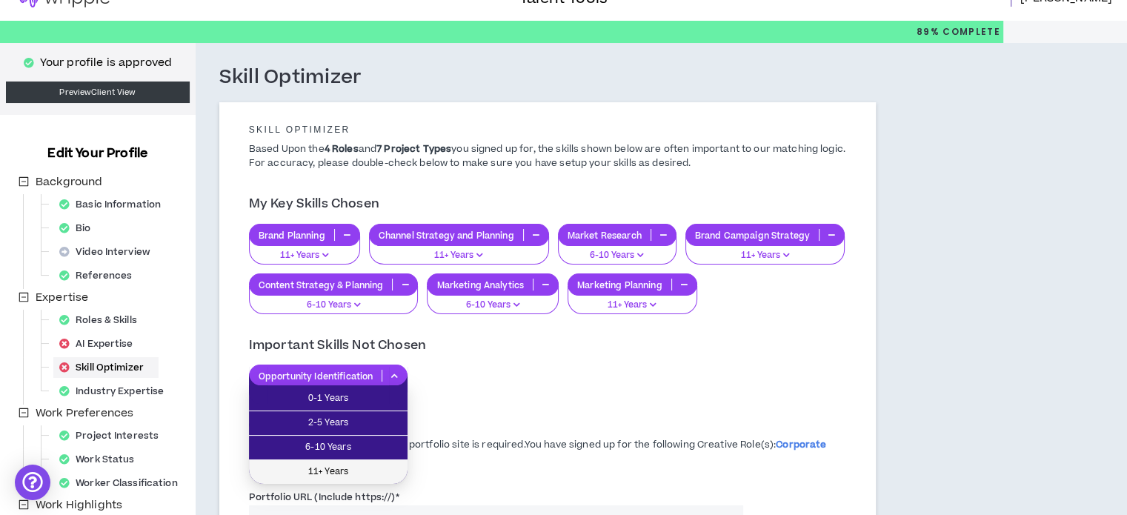
click at [355, 470] on span "11+ Years" at bounding box center [328, 472] width 141 height 16
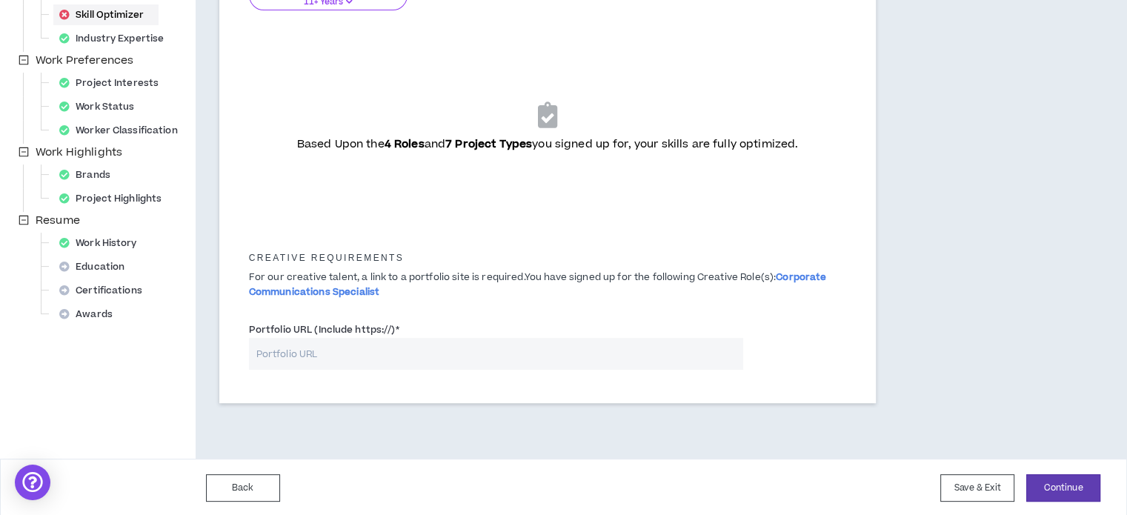
scroll to position [377, 0]
click at [1077, 489] on button "Continue" at bounding box center [1064, 487] width 74 height 27
click at [978, 489] on button "Save & Exit" at bounding box center [978, 487] width 74 height 27
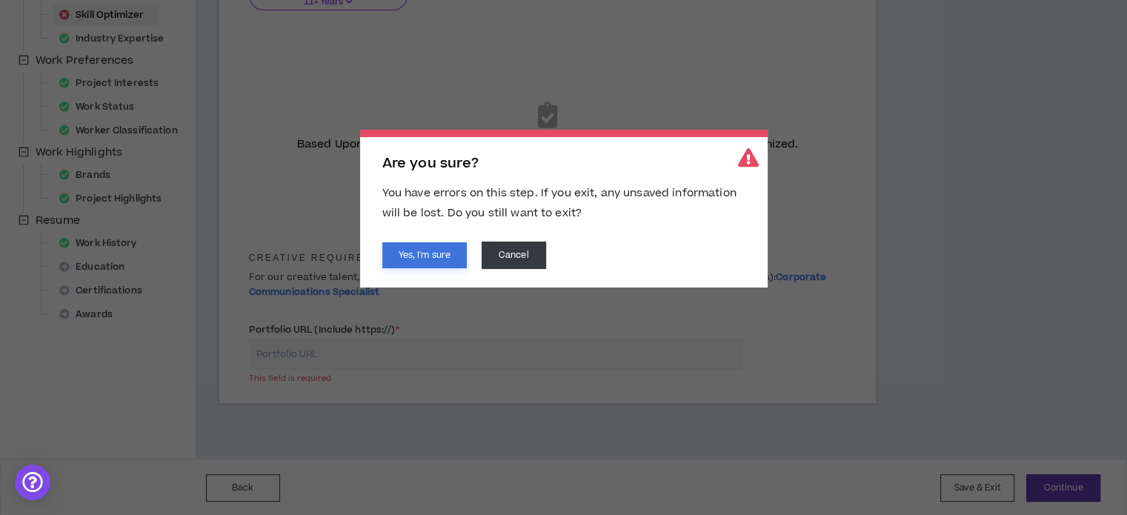
click at [432, 260] on button "Yes, I'm sure" at bounding box center [424, 255] width 85 height 26
